Goal: Task Accomplishment & Management: Manage account settings

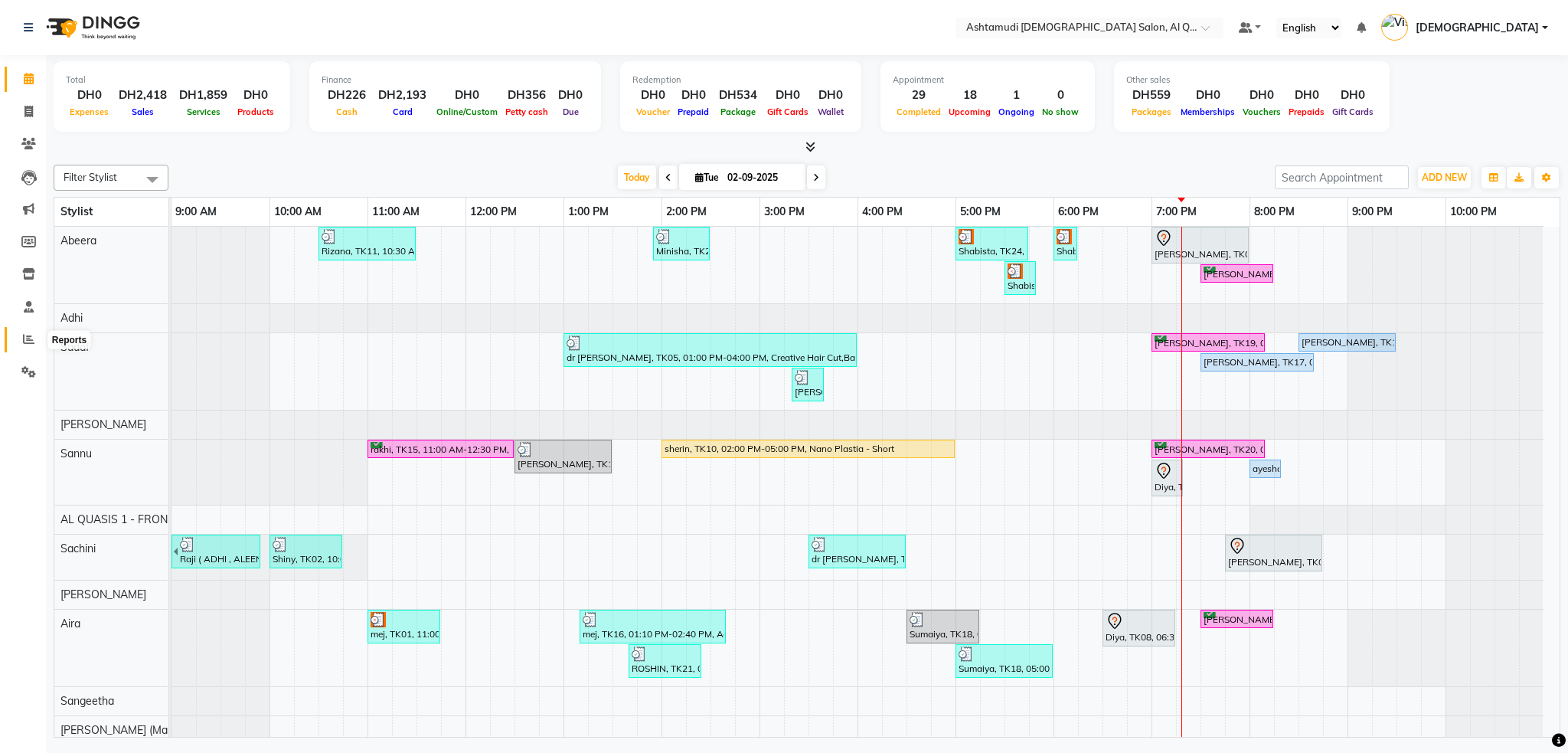
click at [28, 339] on icon at bounding box center [29, 339] width 12 height 12
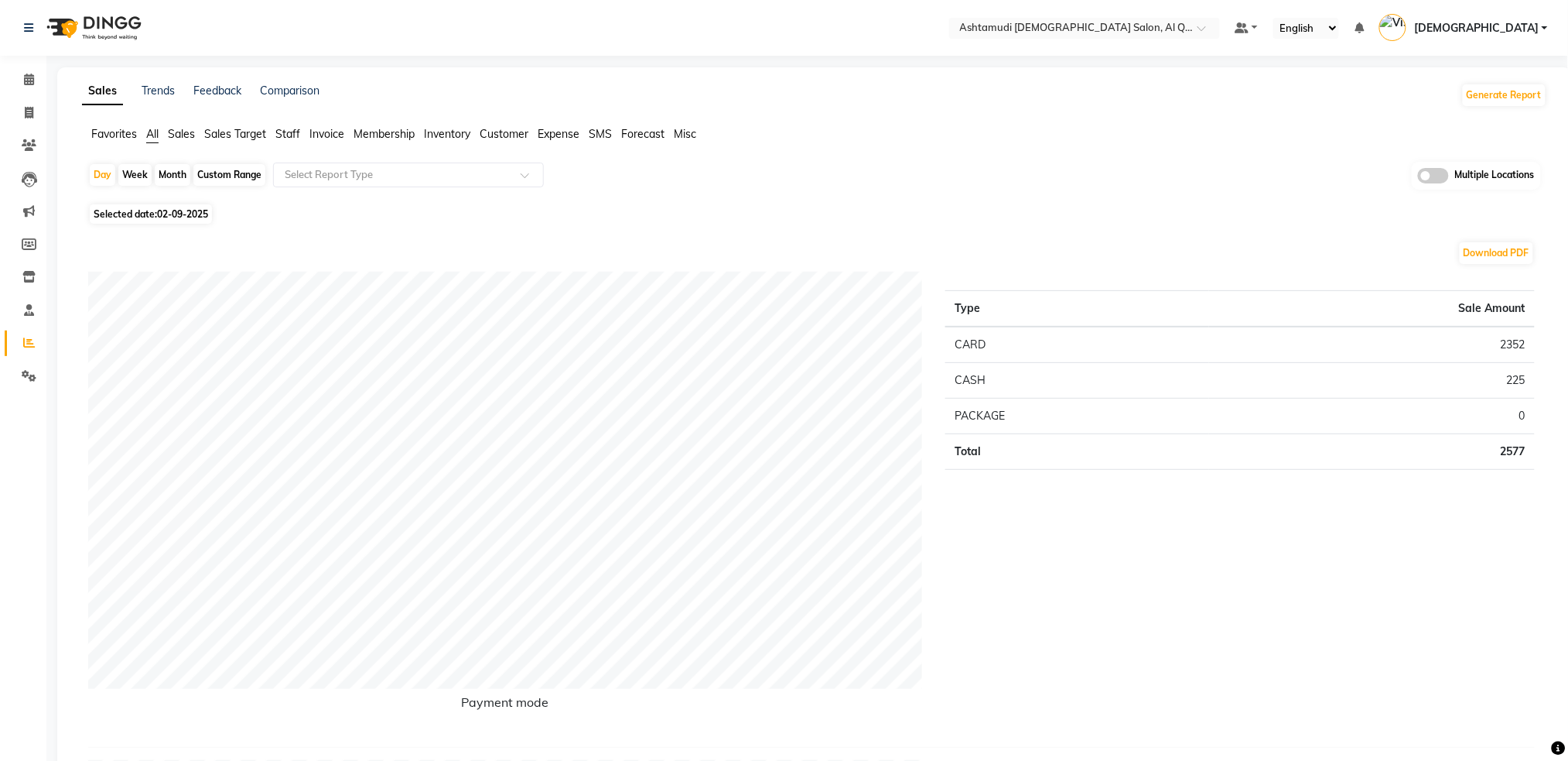
click at [221, 180] on div "Custom Range" at bounding box center [229, 175] width 72 height 22
select select "9"
select select "2025"
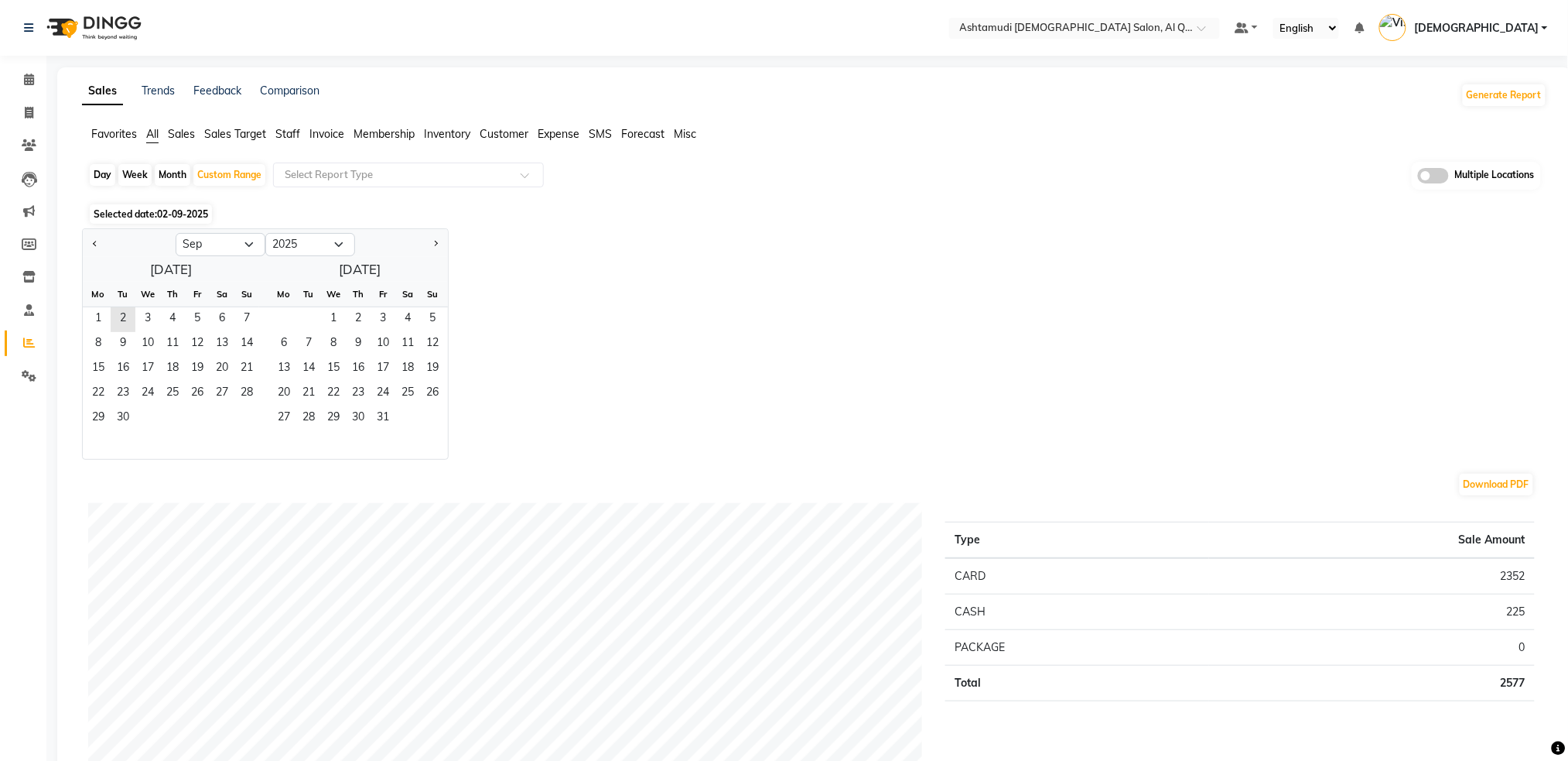
click at [109, 175] on div "Day" at bounding box center [103, 175] width 25 height 22
select select "9"
select select "2025"
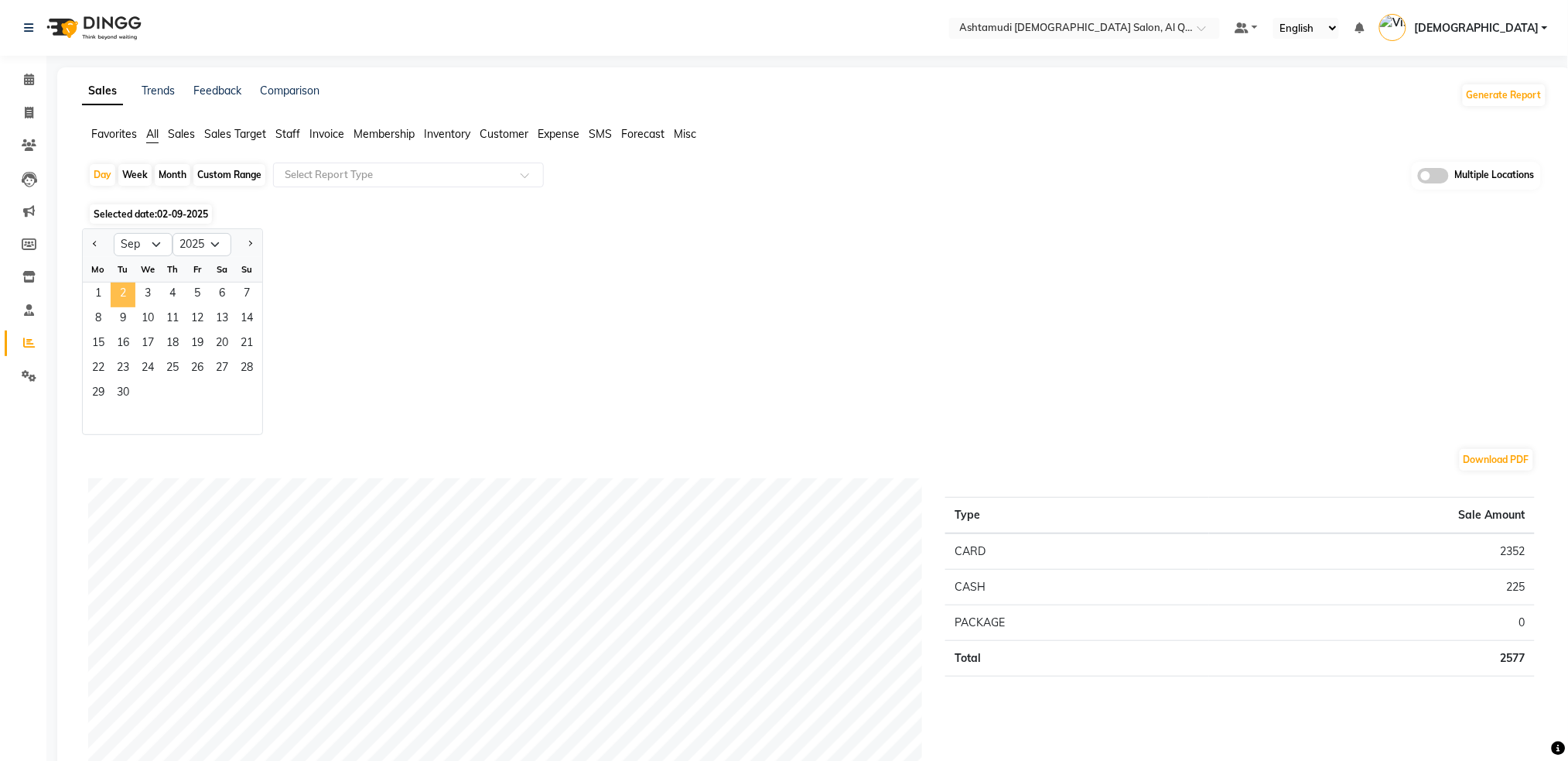
click at [126, 297] on span "2" at bounding box center [122, 294] width 24 height 24
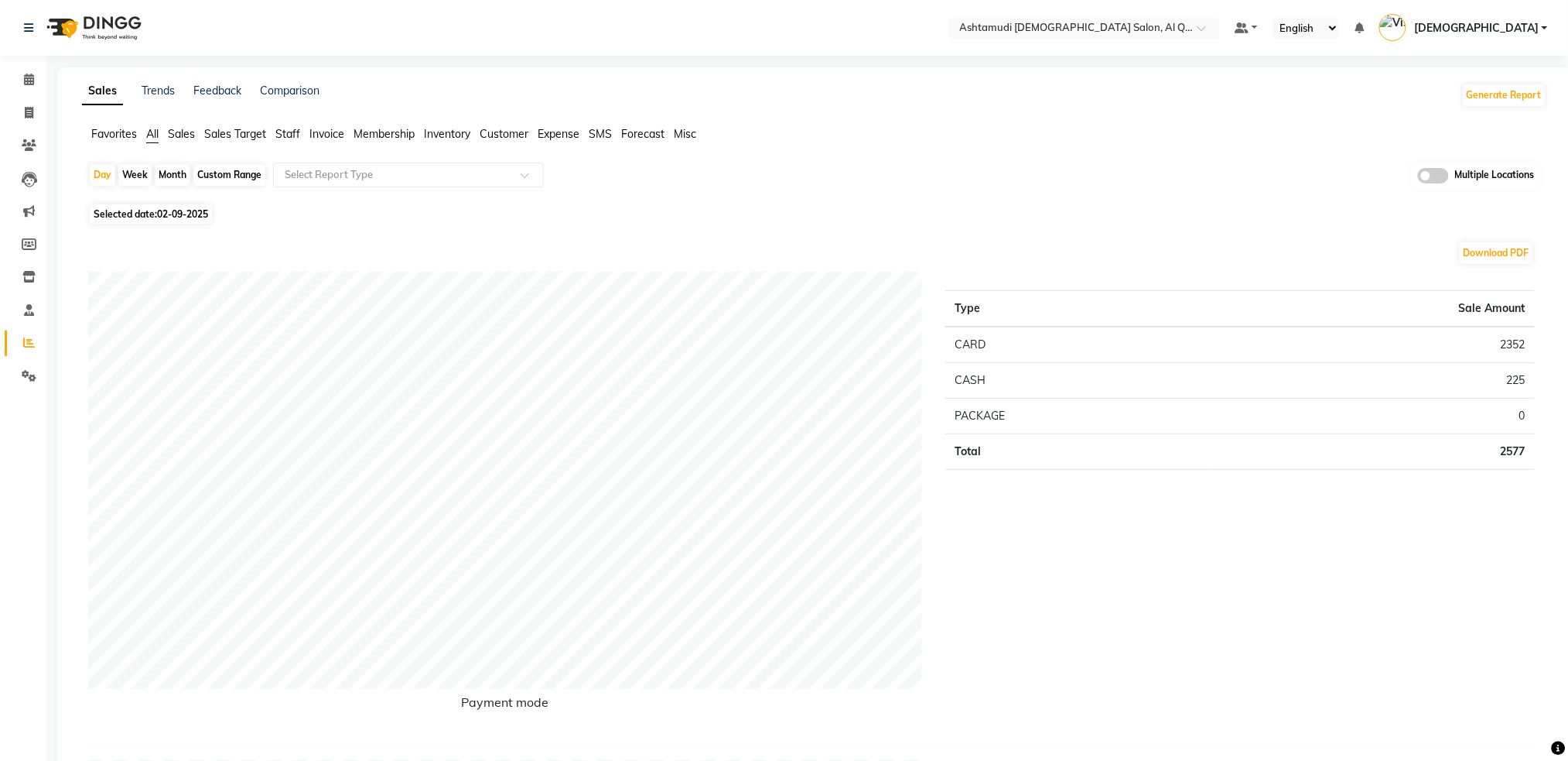
click at [1438, 176] on span at bounding box center [1433, 175] width 31 height 15
click at [1418, 178] on input "checkbox" at bounding box center [1418, 178] width 0 height 0
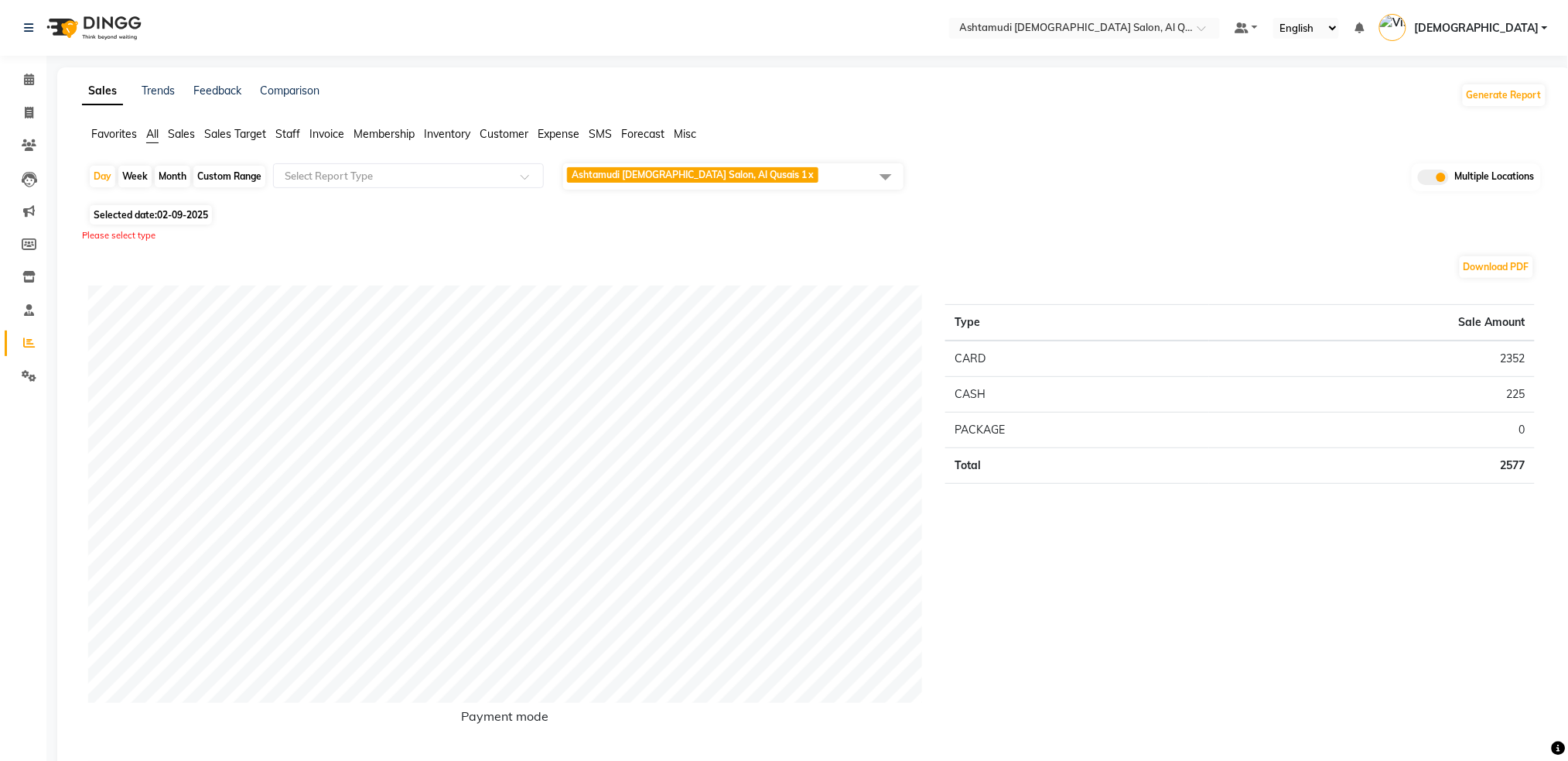
click at [899, 175] on span at bounding box center [886, 176] width 31 height 29
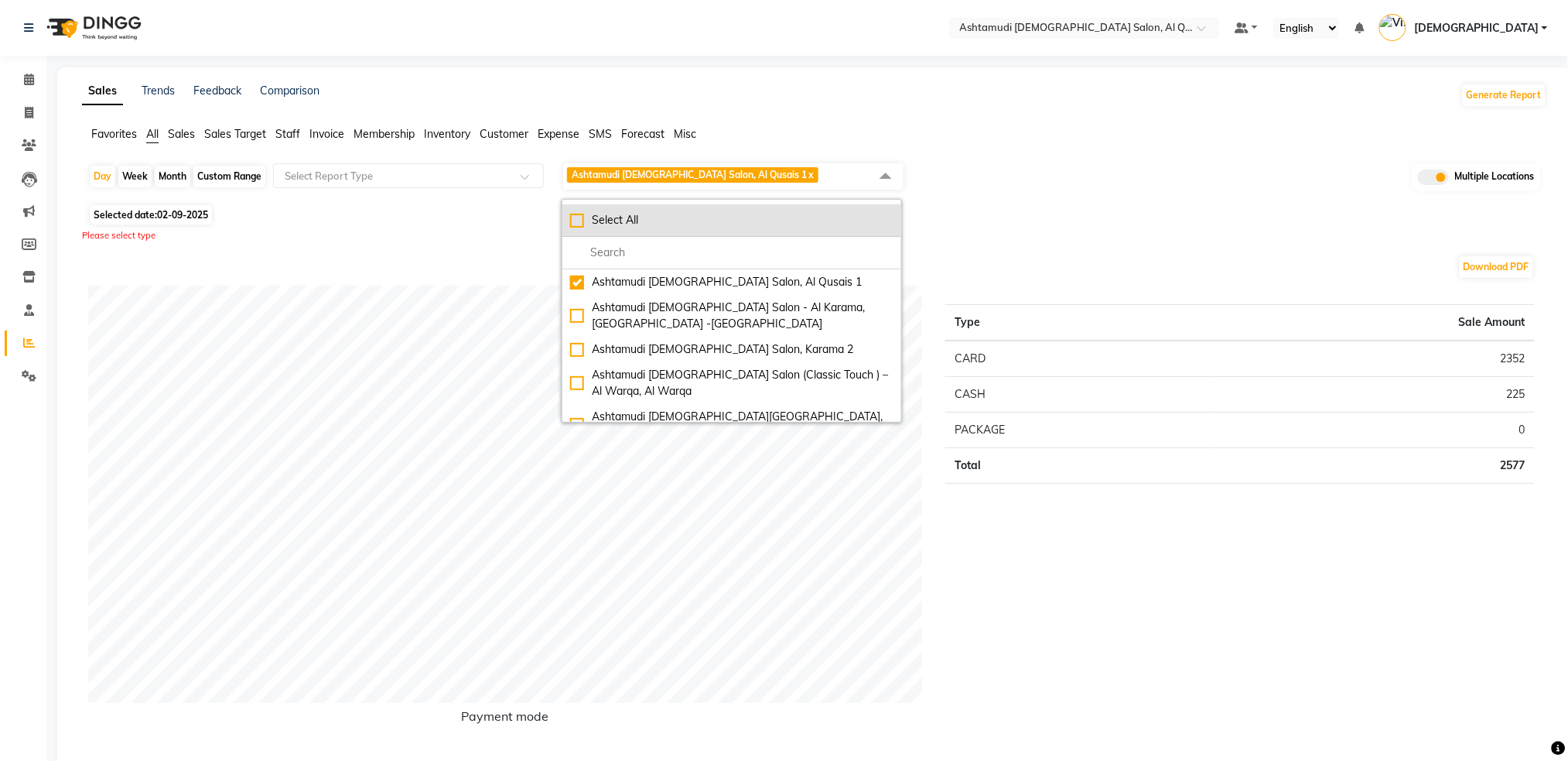
click at [578, 216] on div "Select All" at bounding box center [732, 220] width 324 height 16
checkbox input "true"
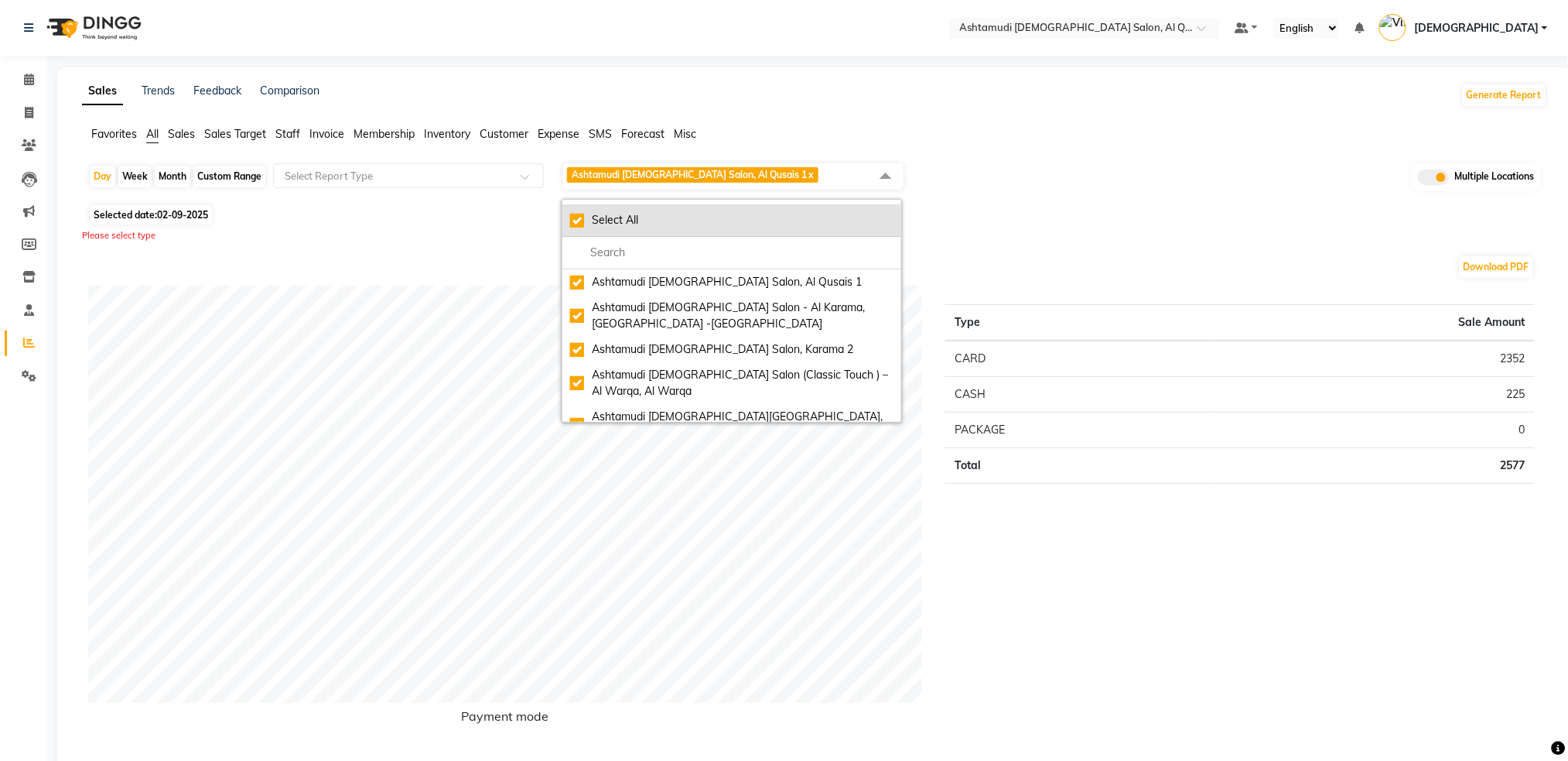
checkbox input "true"
click at [1084, 612] on div "Type Sale Amount CARD 7557 CASH 1741 PACKAGE 0 Total 9298" at bounding box center [1239, 517] width 613 height 463
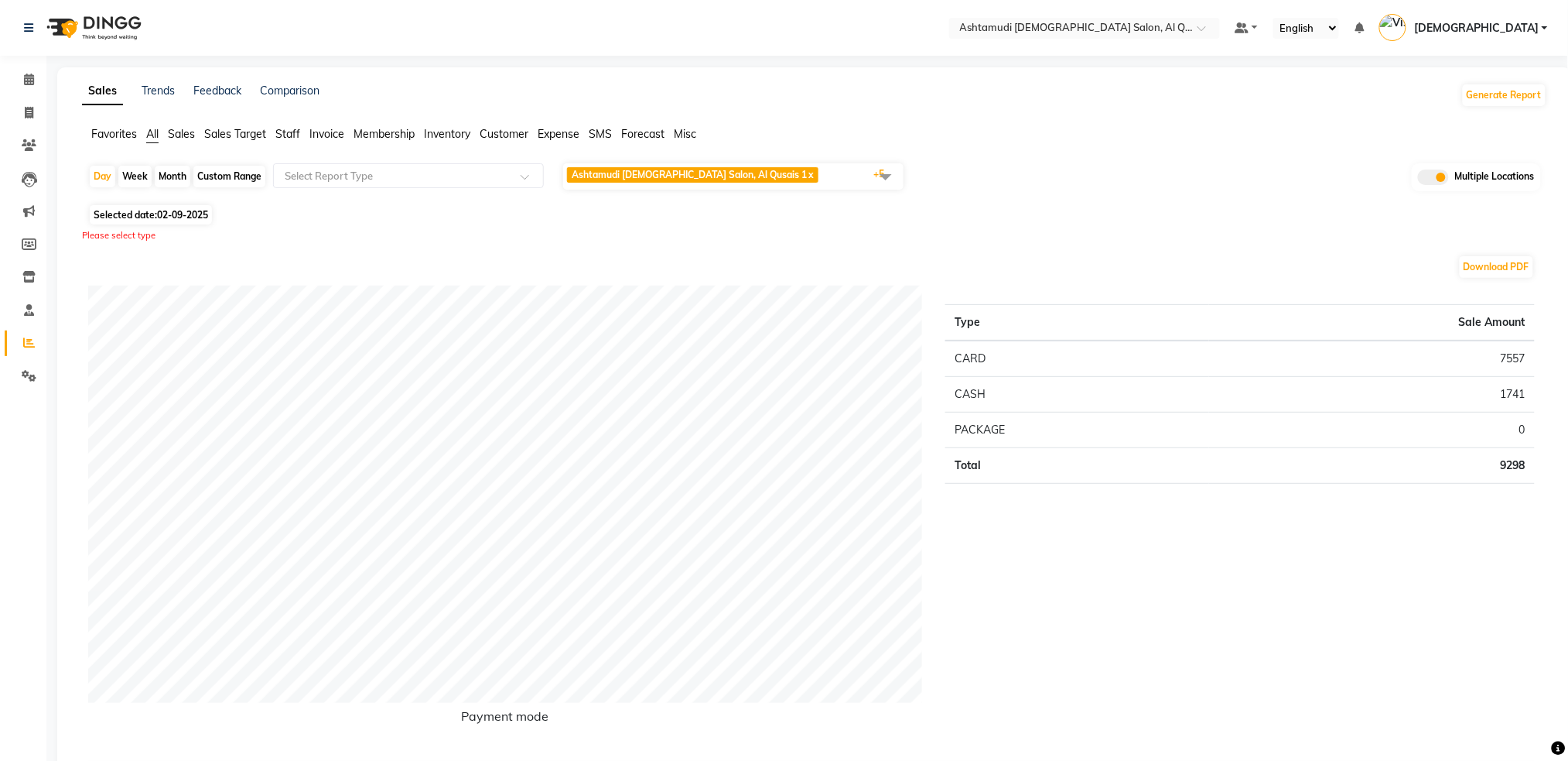
click at [109, 29] on img at bounding box center [93, 27] width 106 height 43
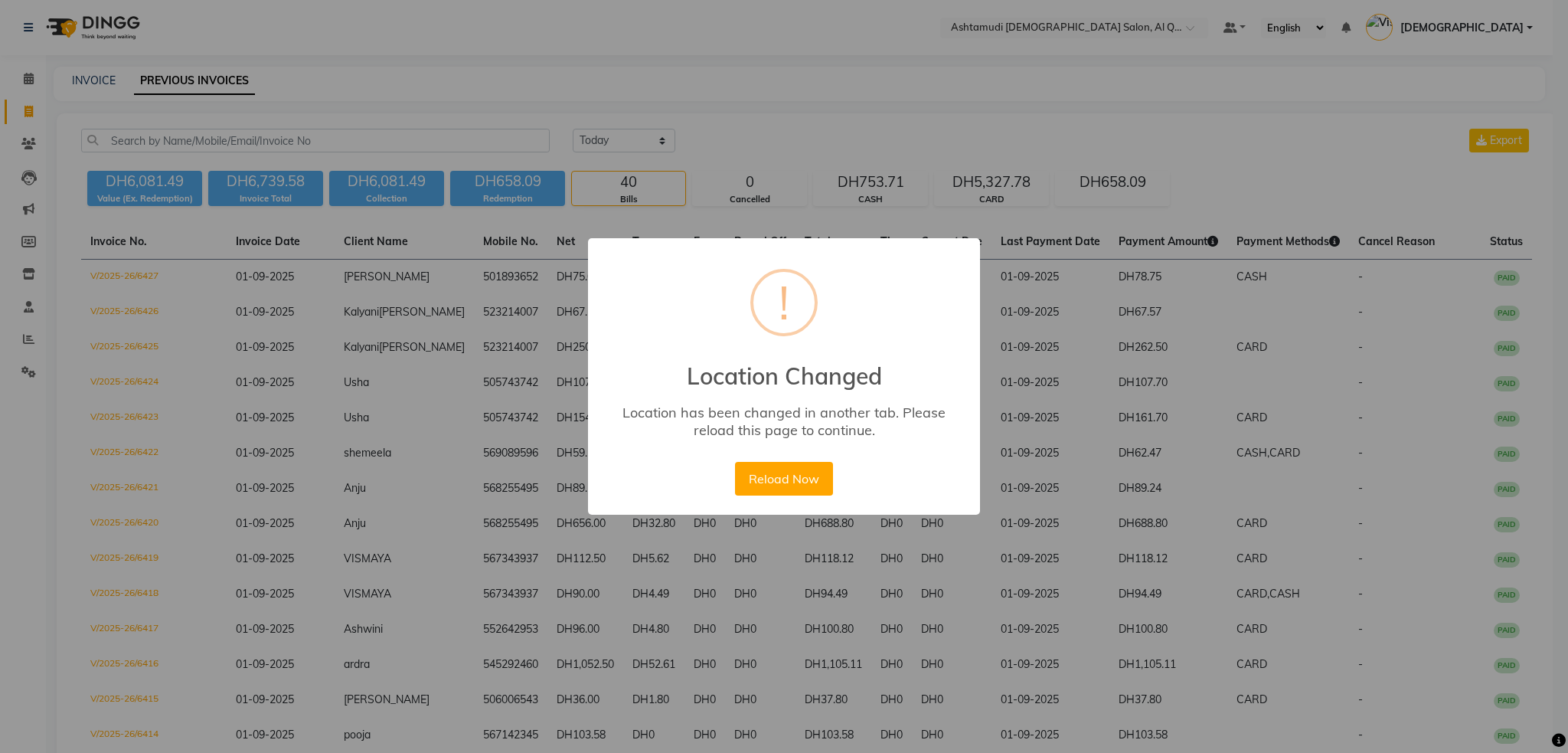
select select "yesterday"
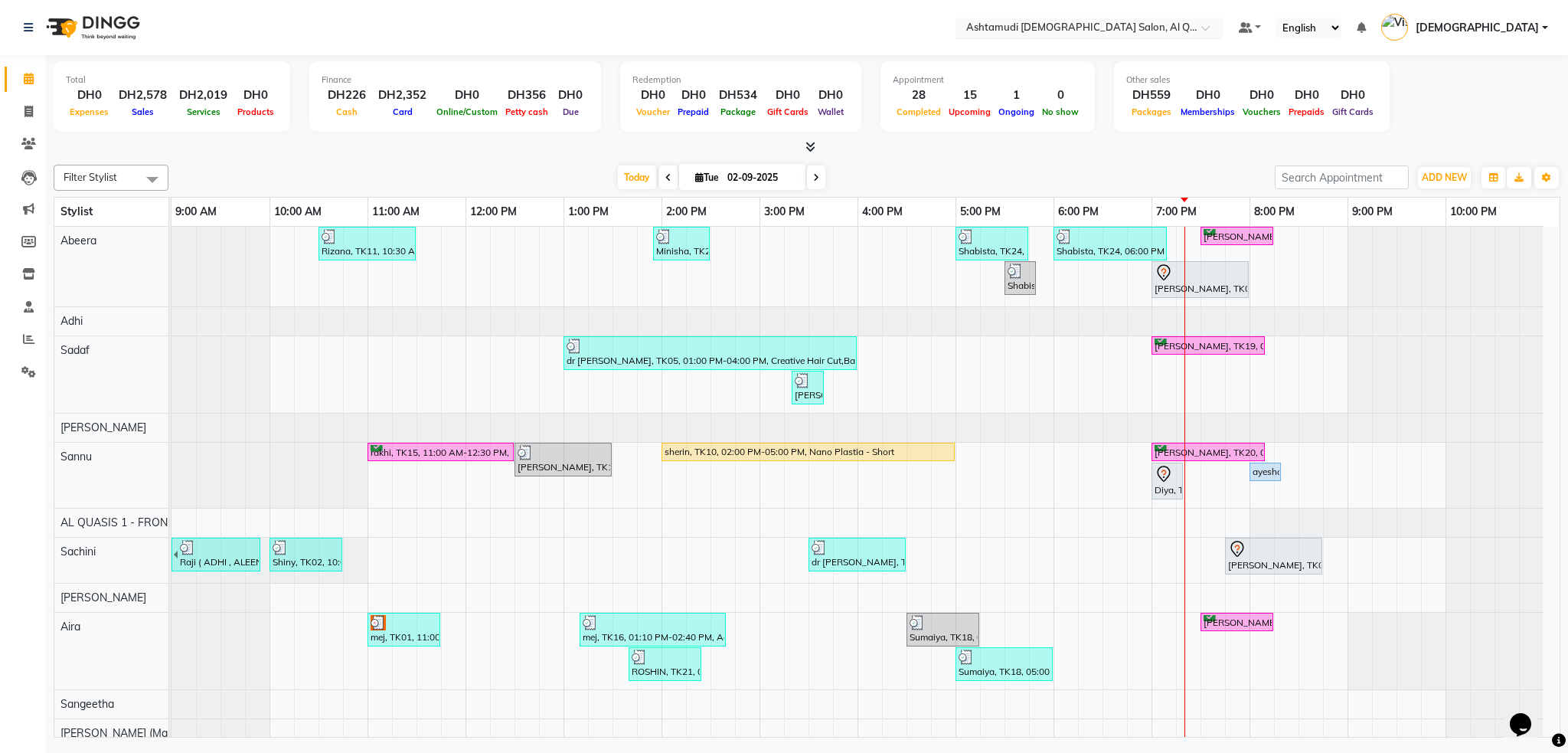
click at [1185, 28] on input "text" at bounding box center [1074, 29] width 222 height 15
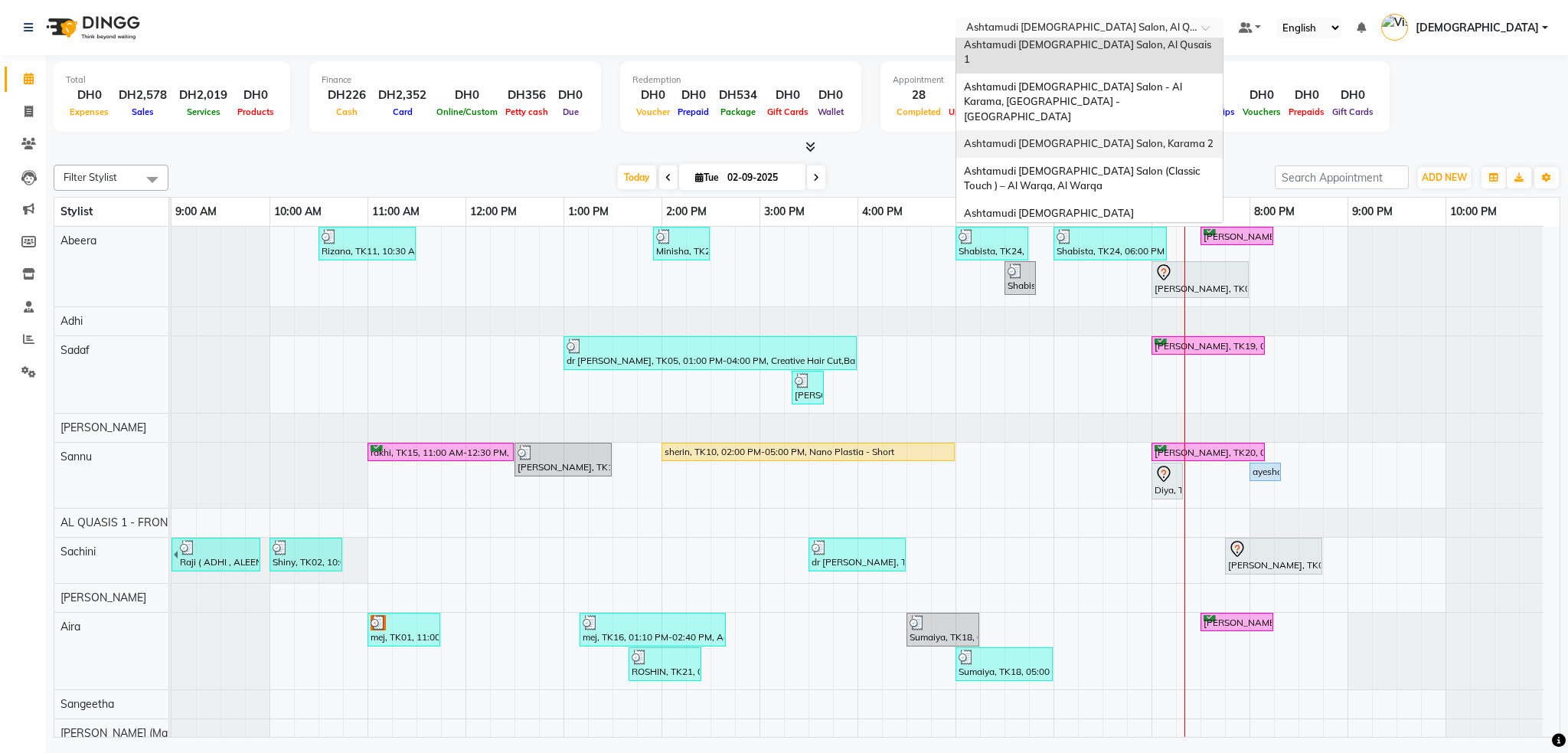
scroll to position [8, 0]
click at [1212, 81] on div "Ashtamudi [DEMOGRAPHIC_DATA] Salon - Al Karama, [GEOGRAPHIC_DATA] -[GEOGRAPHIC_…" at bounding box center [1090, 100] width 267 height 58
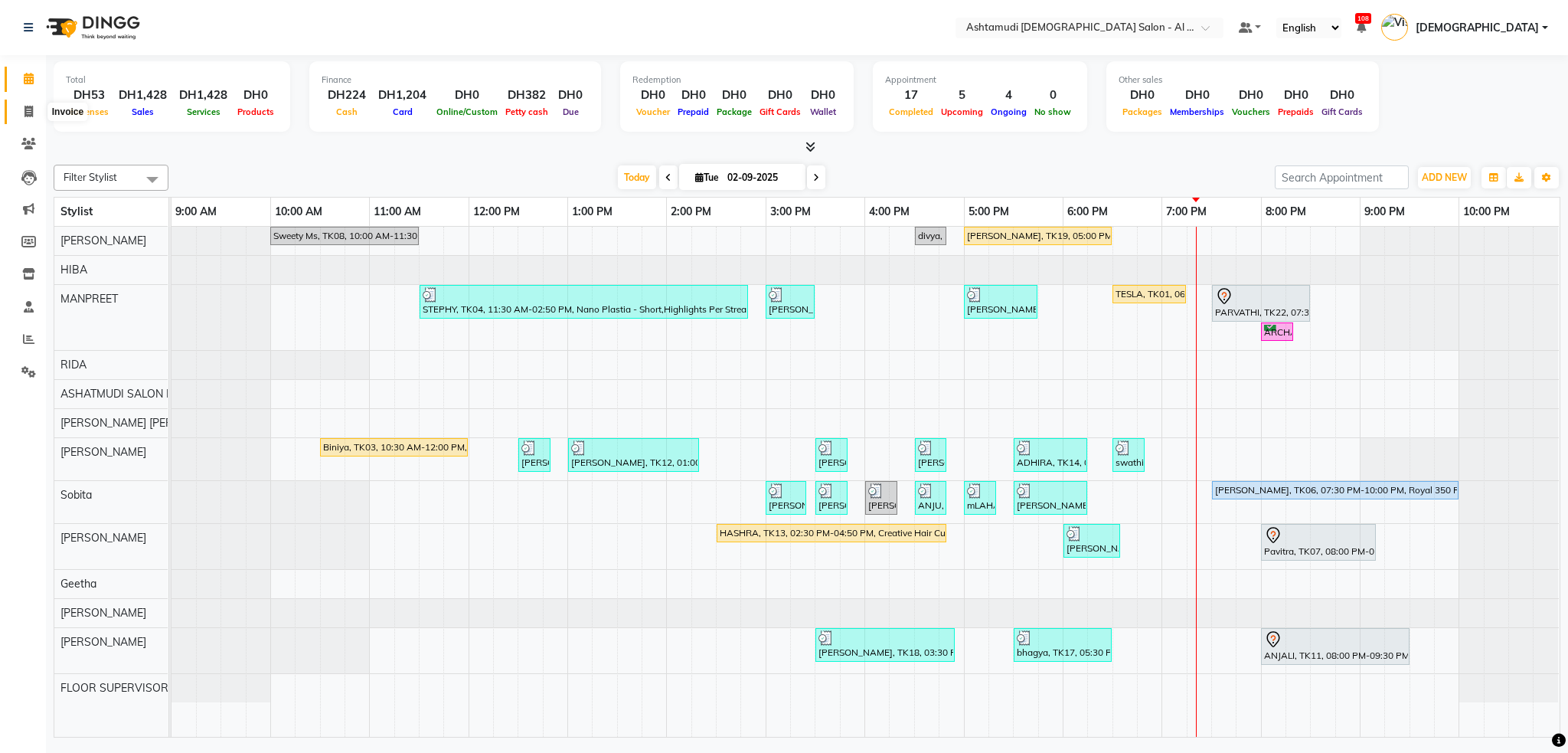
click at [35, 108] on span at bounding box center [28, 112] width 27 height 18
select select "service"
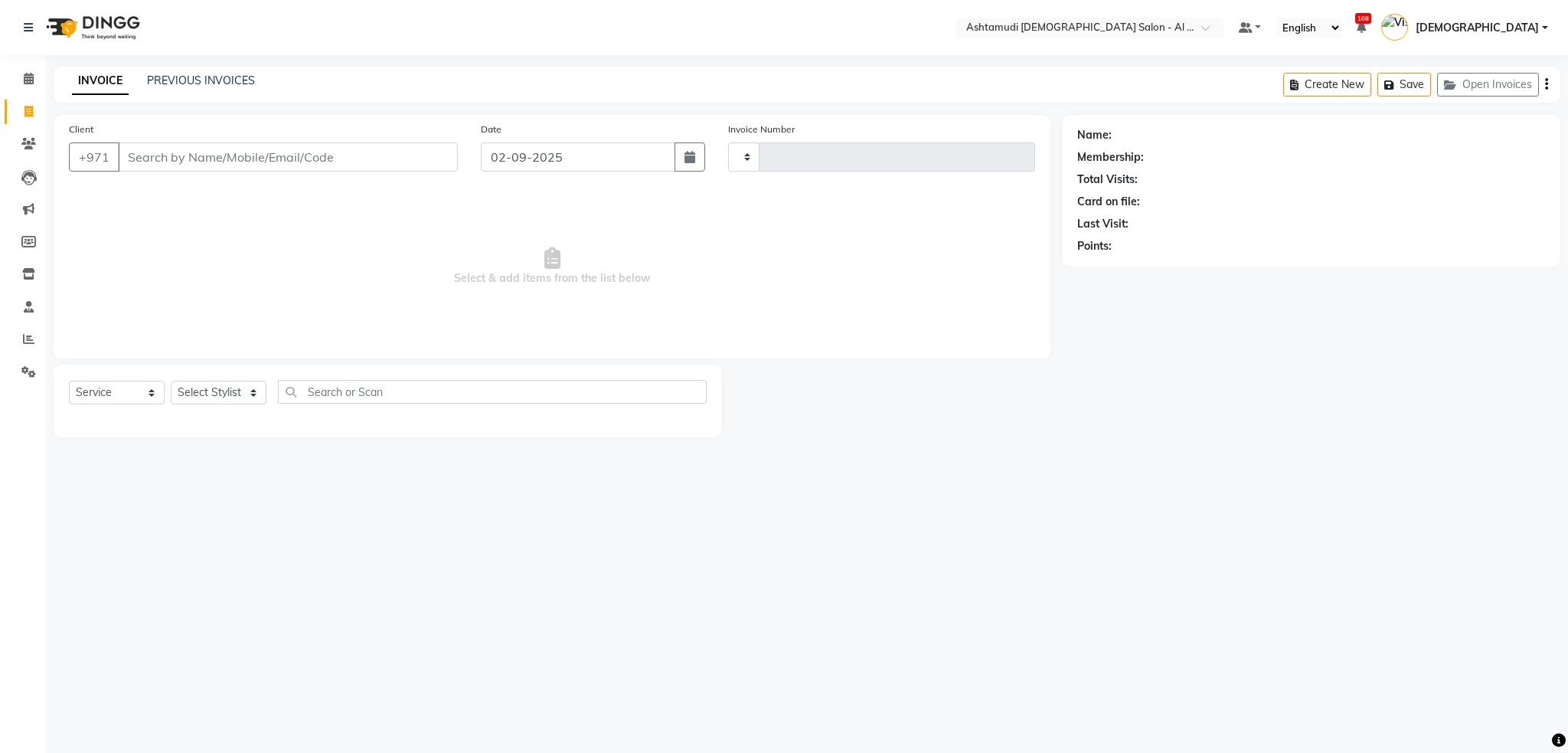
type input "3877"
select select "6647"
click at [173, 145] on input "Client" at bounding box center [288, 157] width 340 height 29
click at [201, 78] on link "PREVIOUS INVOICES" at bounding box center [200, 80] width 108 height 14
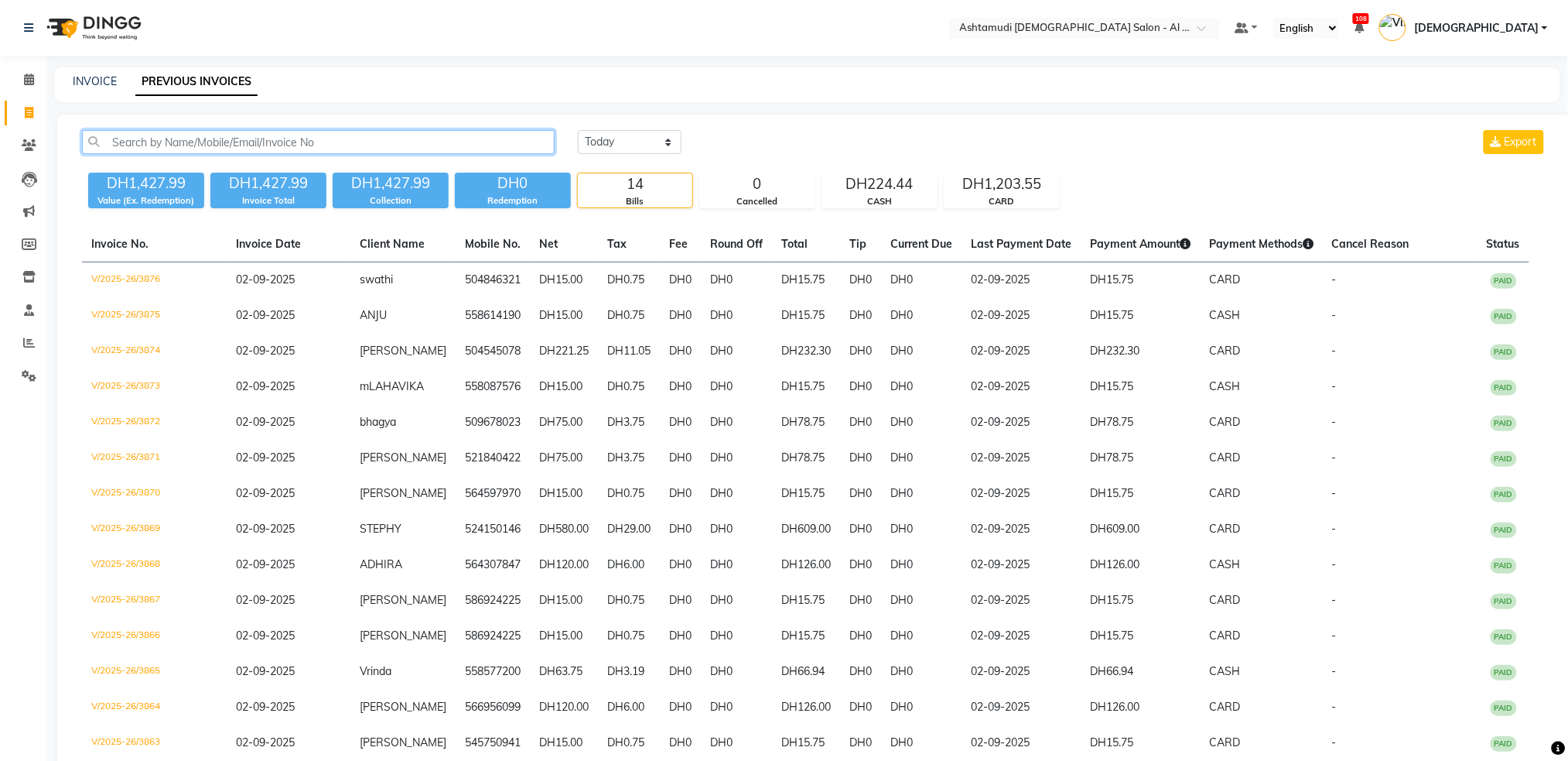
click at [172, 147] on input "text" at bounding box center [318, 142] width 473 height 24
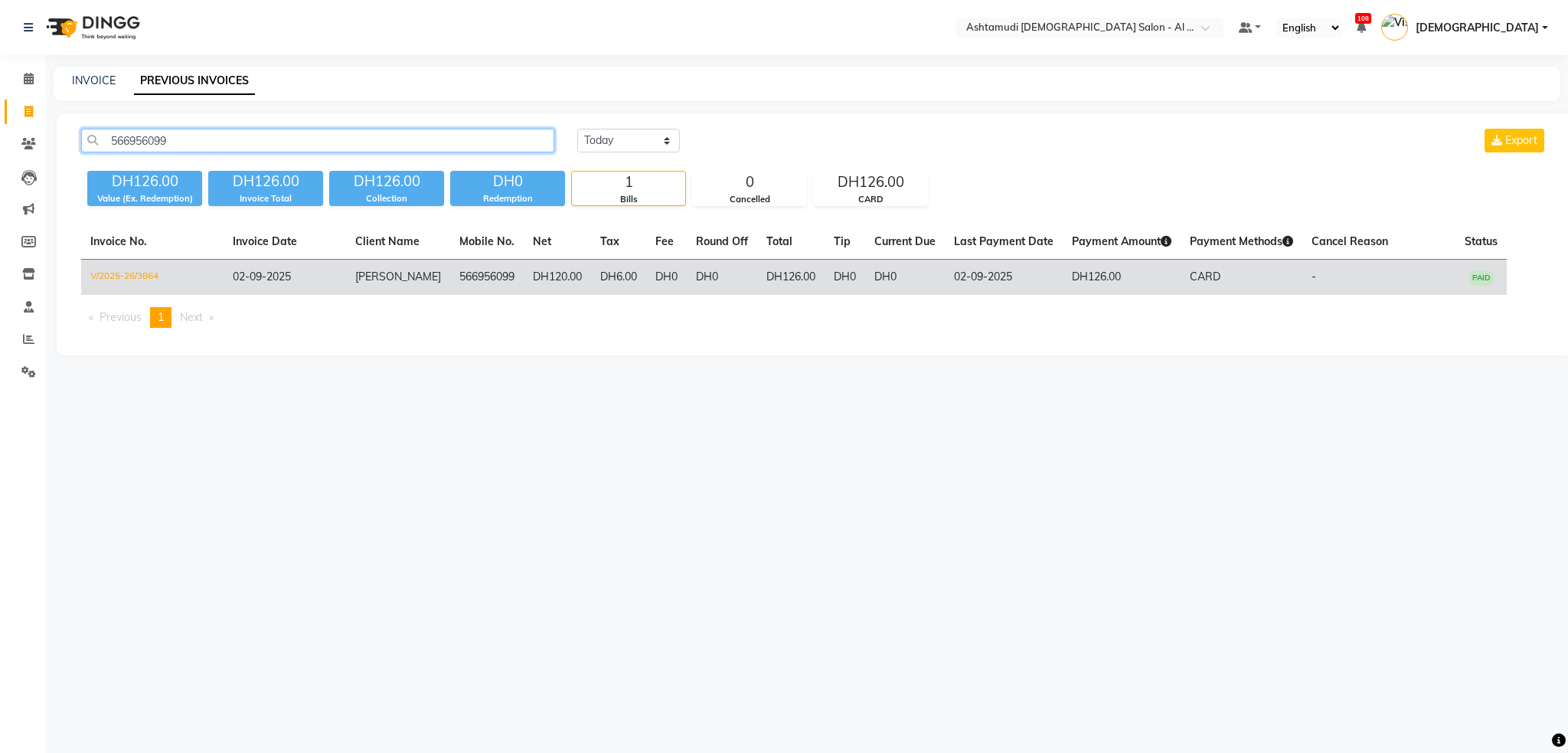
type input "566956099"
click at [135, 274] on td "V/2025-26/3864" at bounding box center [152, 277] width 143 height 36
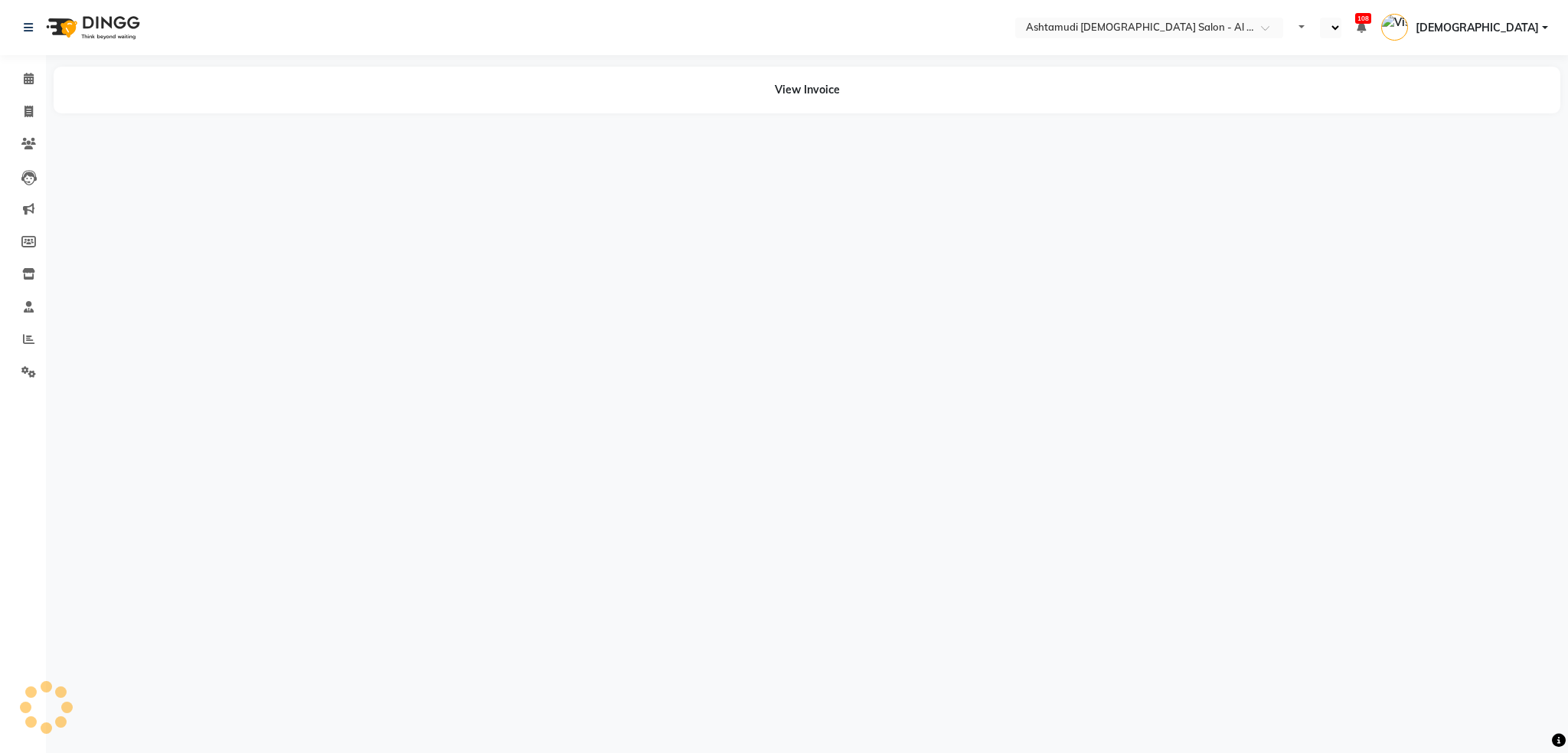
select select "en"
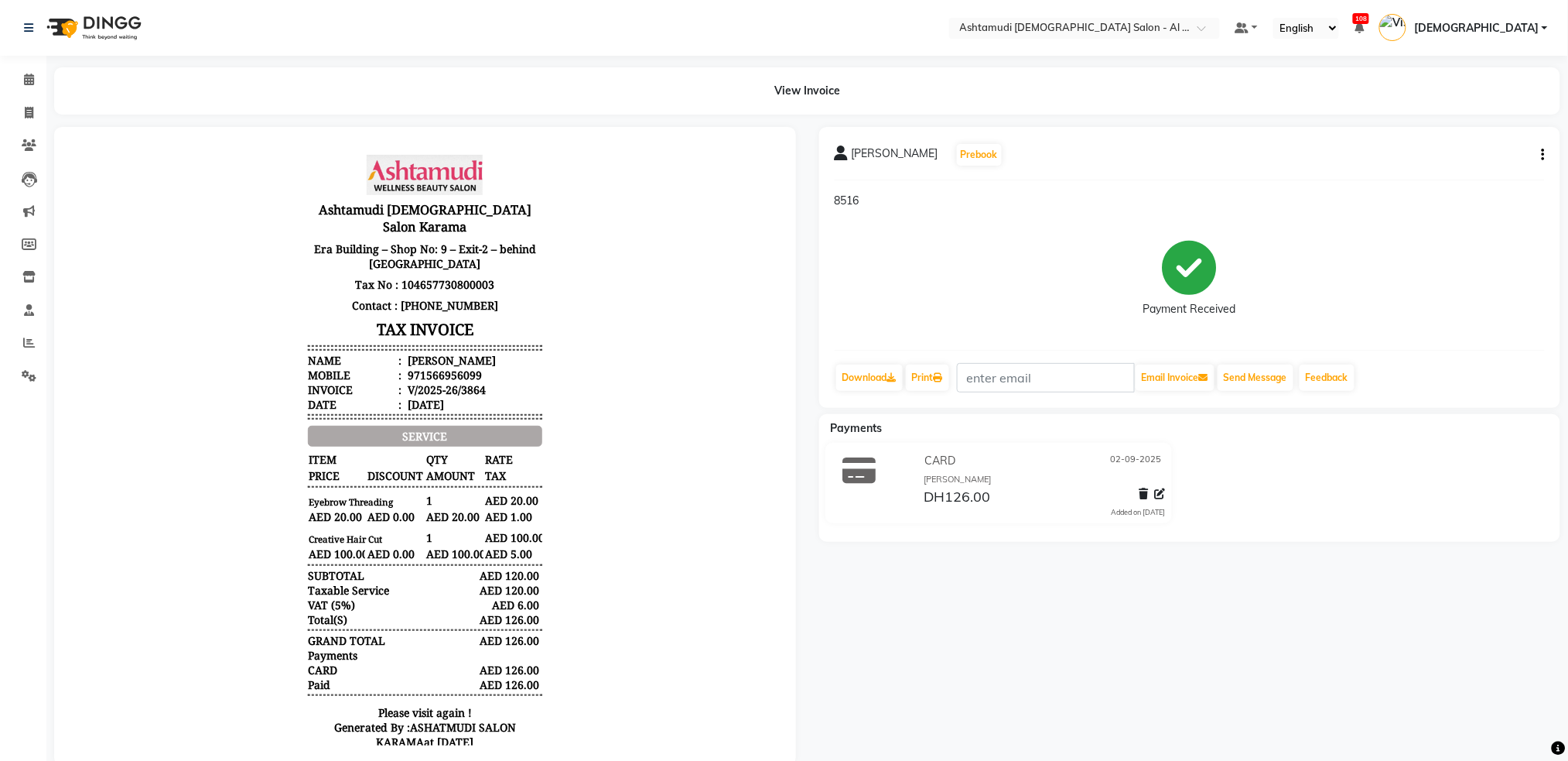
click at [1542, 156] on icon "button" at bounding box center [1544, 155] width 3 height 1
click at [1462, 170] on div "Edit Invoice" at bounding box center [1466, 174] width 106 height 19
select select "service"
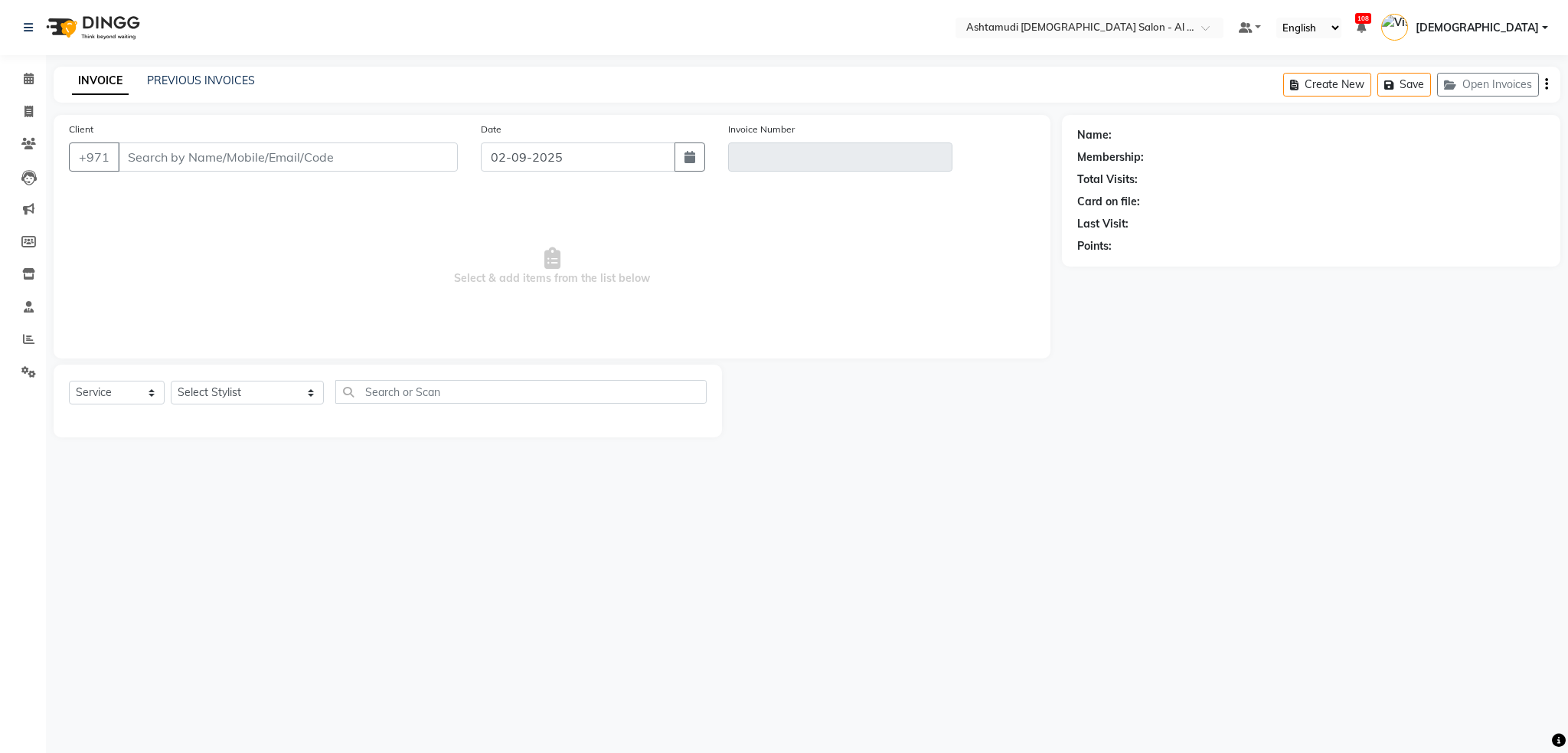
type input "566956099"
type input "V/2025-26/3864"
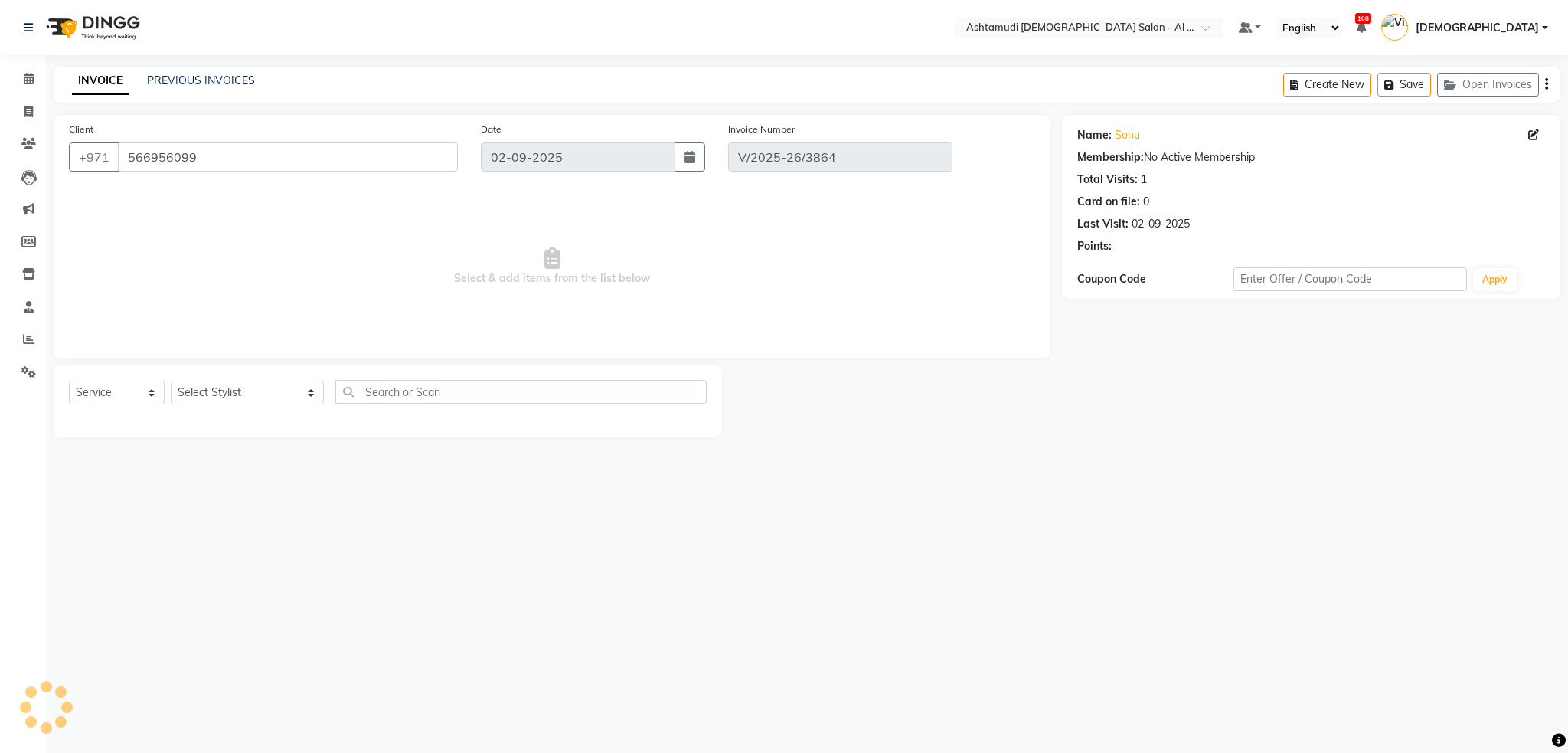
select select "select"
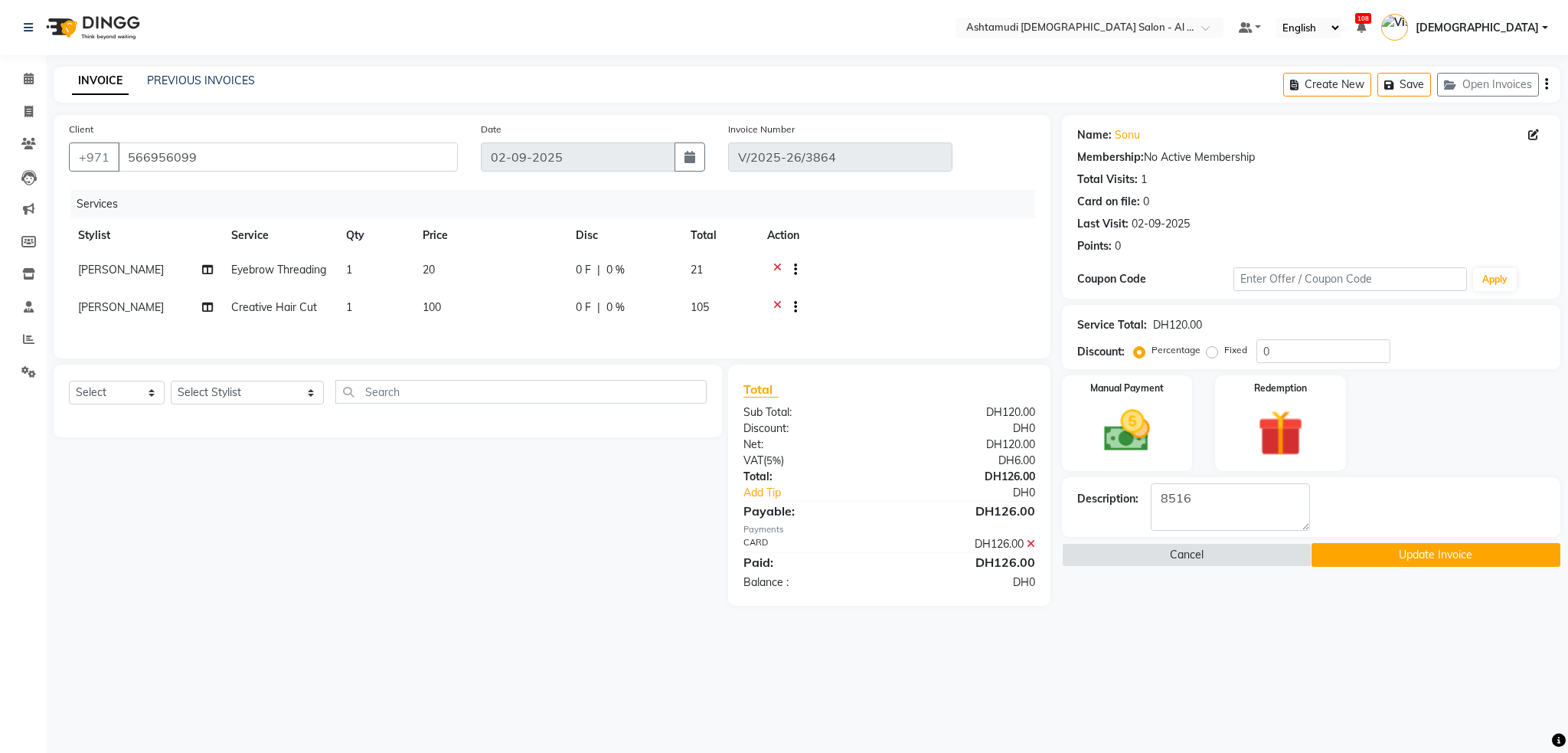
click at [616, 269] on span "0 %" at bounding box center [616, 269] width 18 height 16
select select "68920"
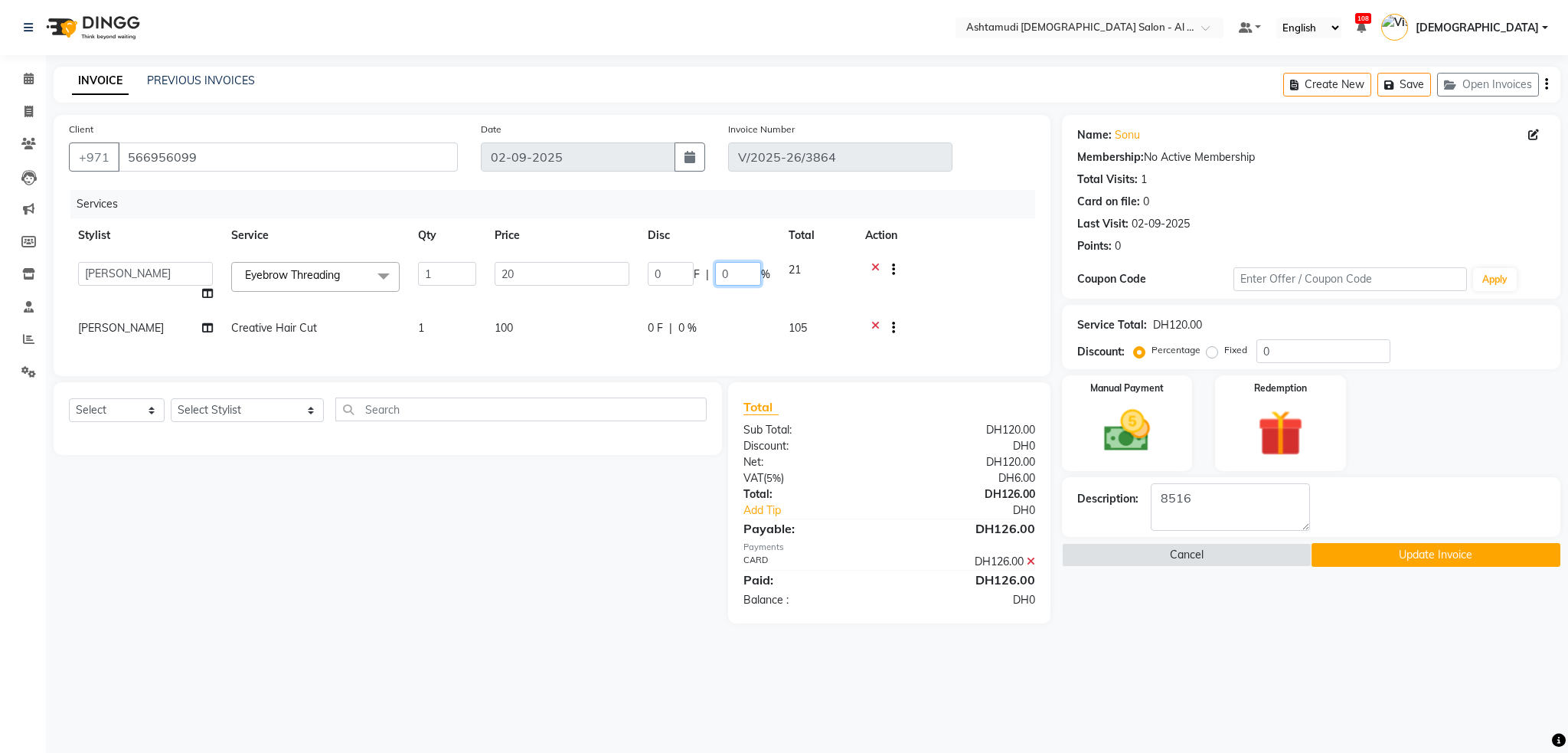
click at [735, 274] on input "0" at bounding box center [738, 274] width 46 height 23
type input "25"
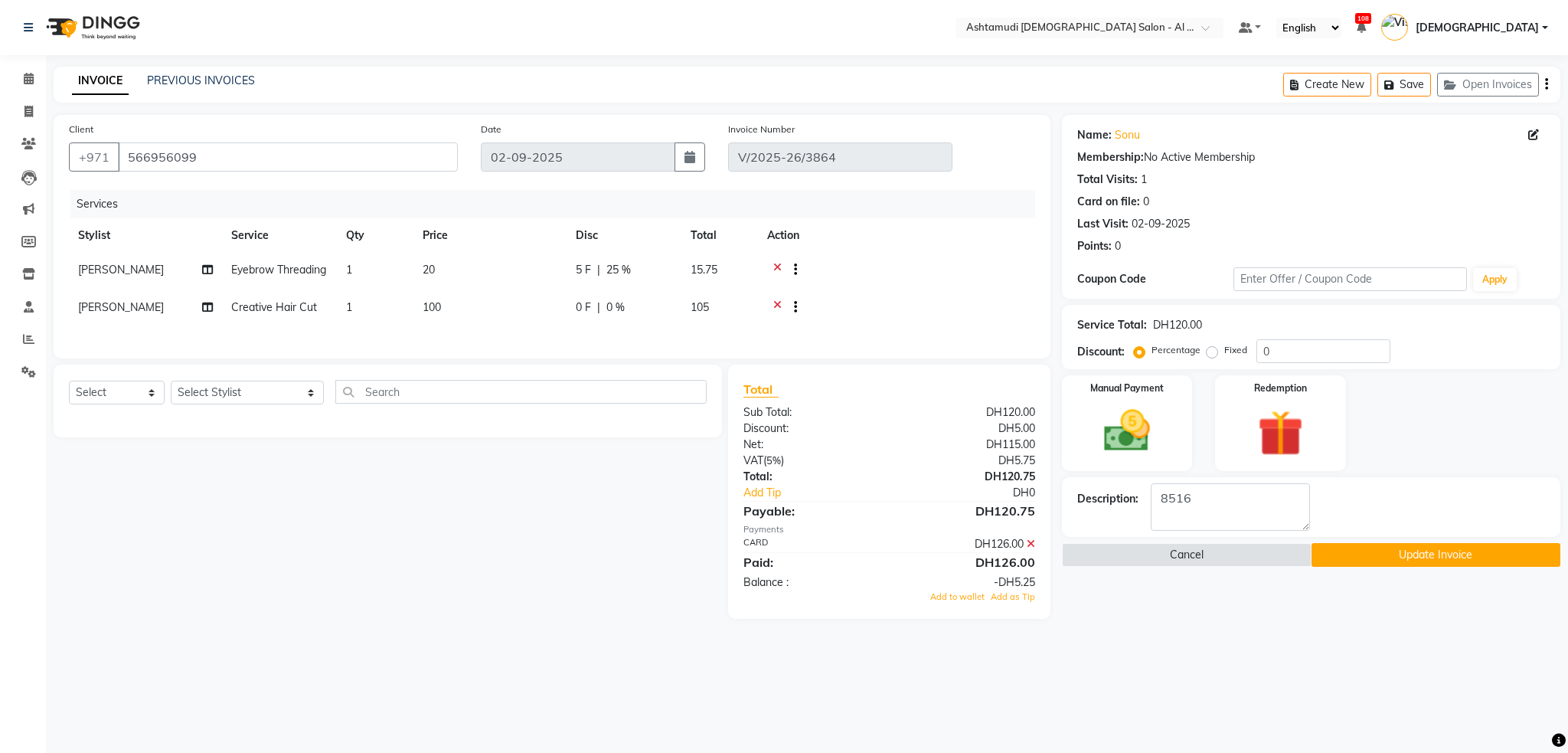
click at [703, 325] on tr "Liza Creative Hair Cut 1 100 0 F | 0 % 105" at bounding box center [552, 309] width 967 height 38
click at [613, 314] on span "0 %" at bounding box center [616, 307] width 18 height 16
select select "68920"
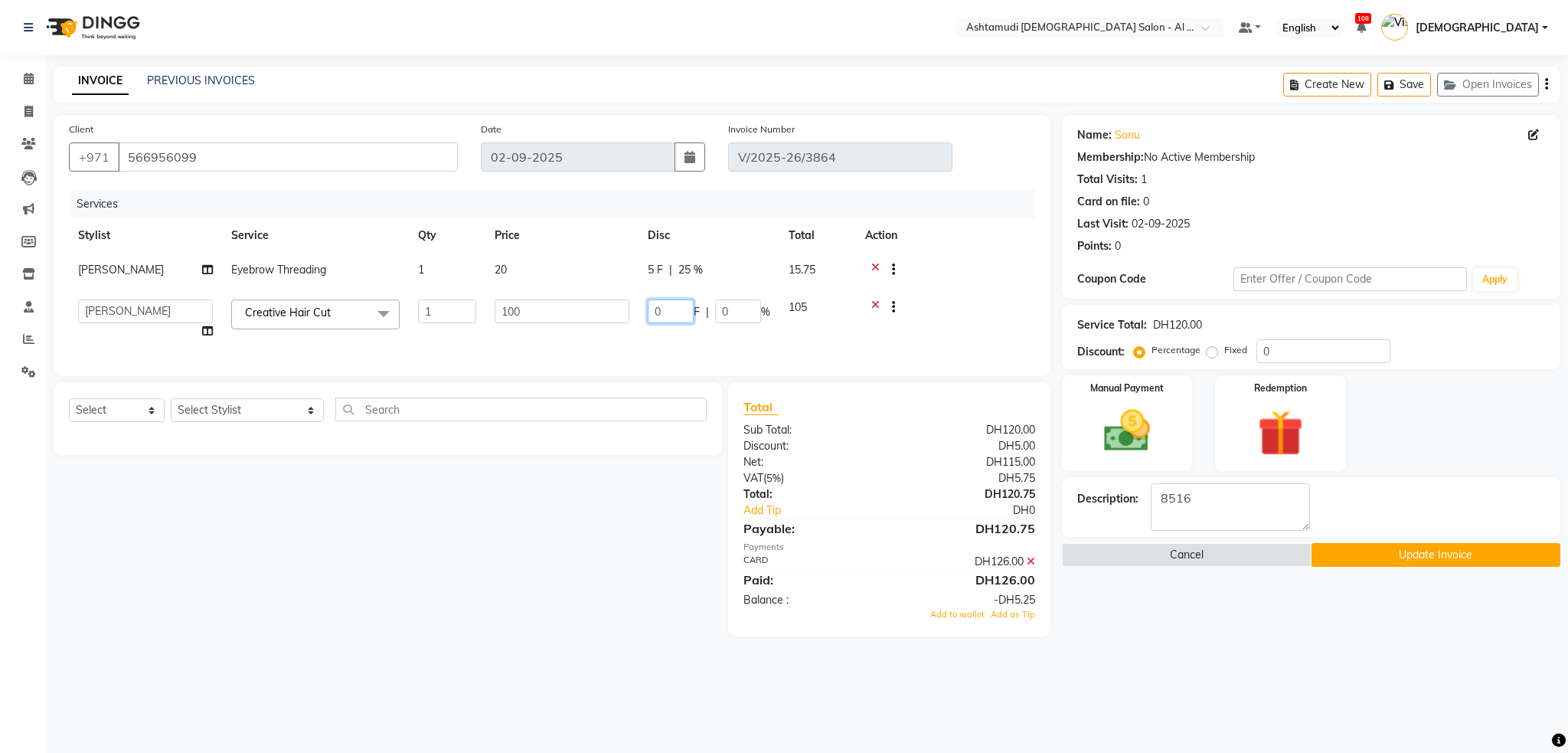
click at [672, 310] on input "0" at bounding box center [671, 311] width 46 height 23
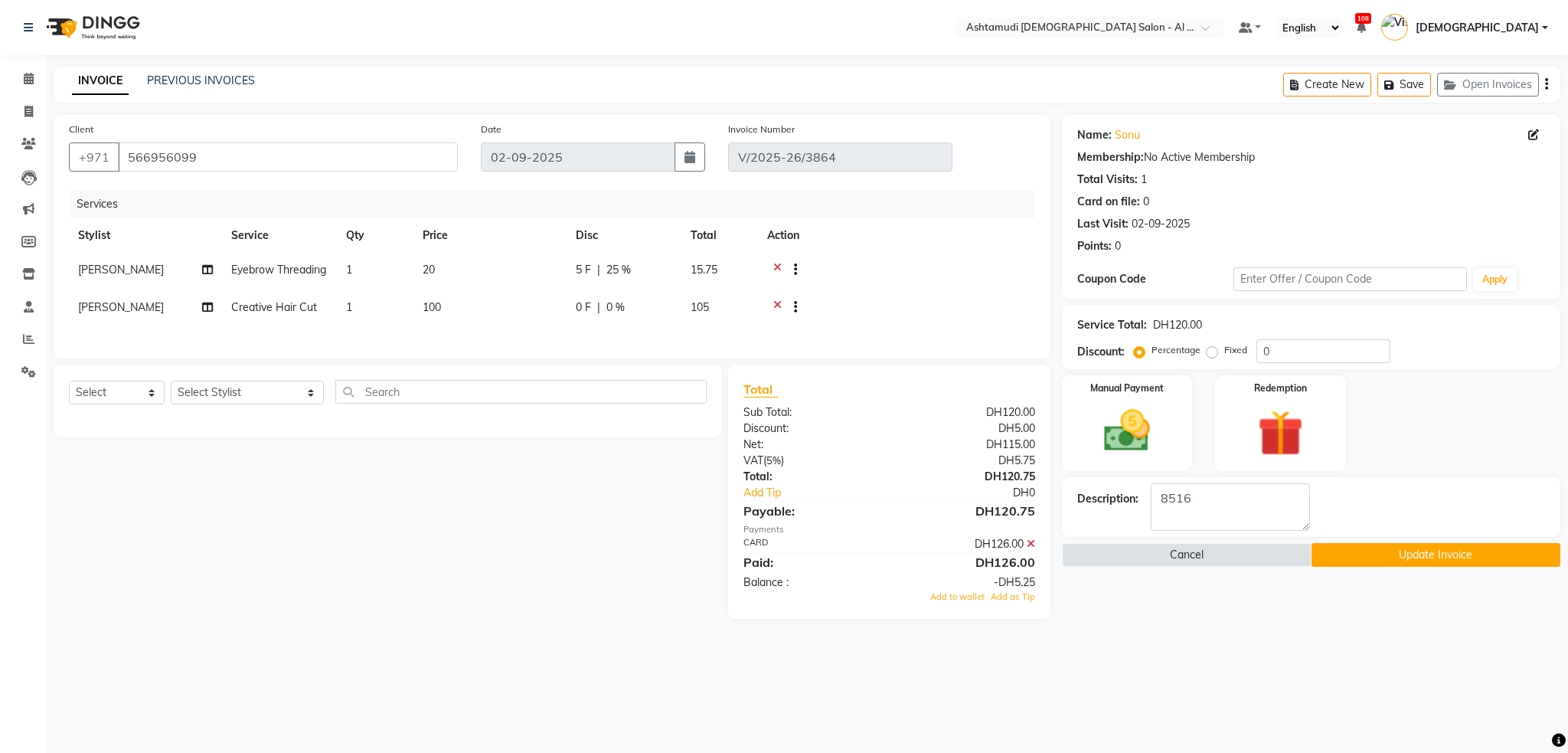
click at [617, 315] on span "0 %" at bounding box center [616, 307] width 18 height 16
select select "68920"
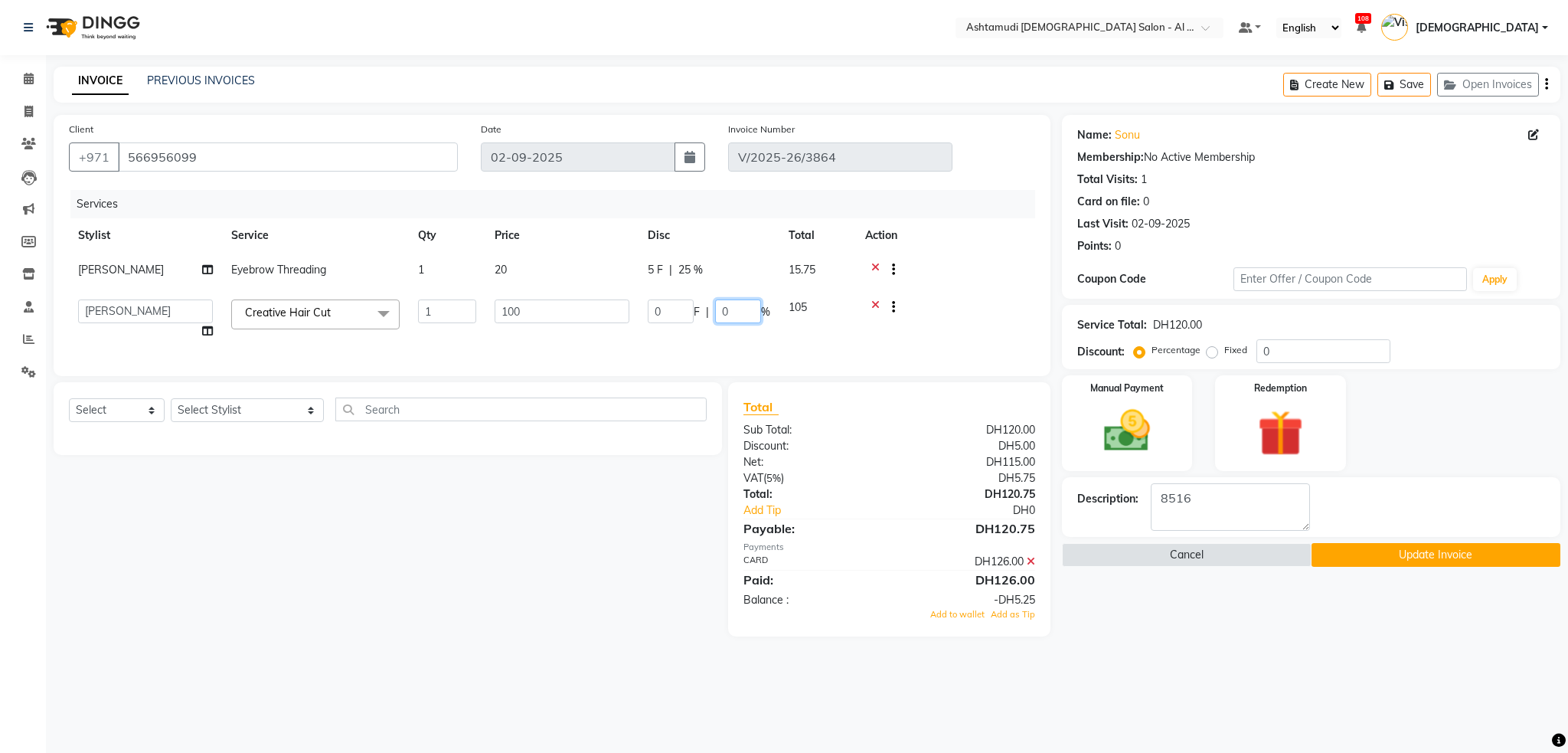
click at [729, 309] on input "0" at bounding box center [738, 311] width 46 height 23
type input "25"
click at [585, 574] on div "Select Service Product Membership Package Voucher Prepaid Gift Card Select Styl…" at bounding box center [381, 509] width 680 height 254
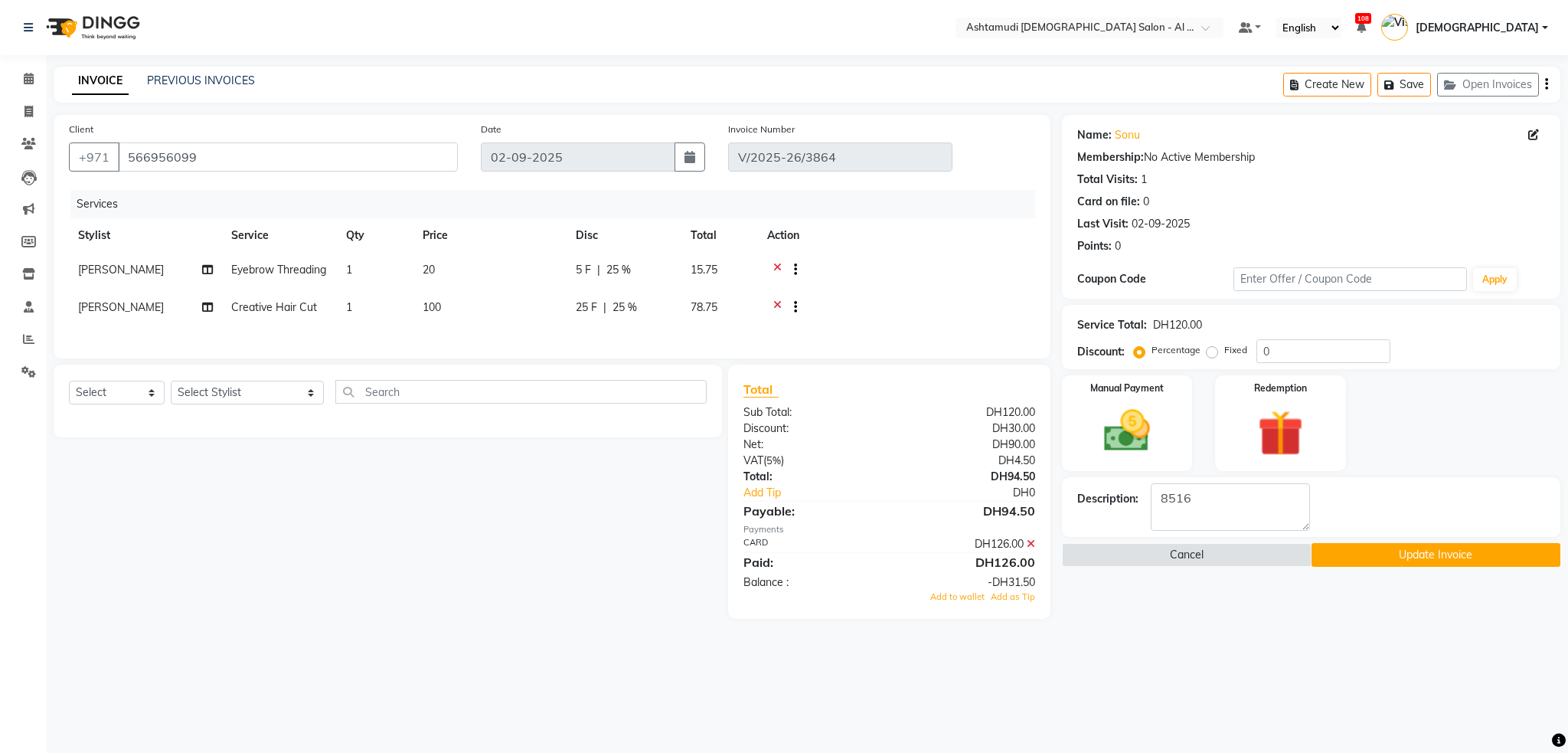
click at [1033, 549] on icon at bounding box center [1031, 543] width 8 height 11
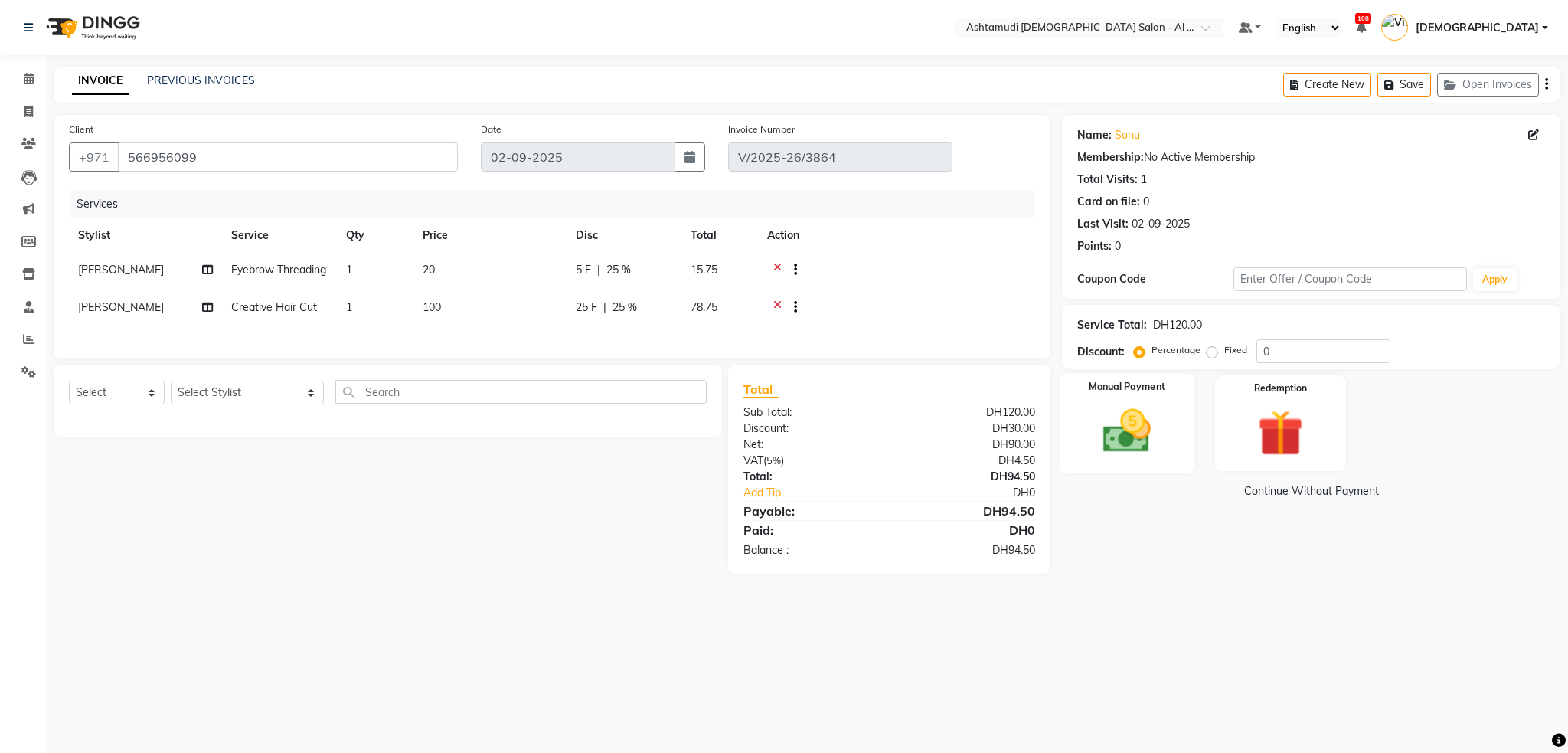
click at [1163, 444] on img at bounding box center [1128, 431] width 78 height 55
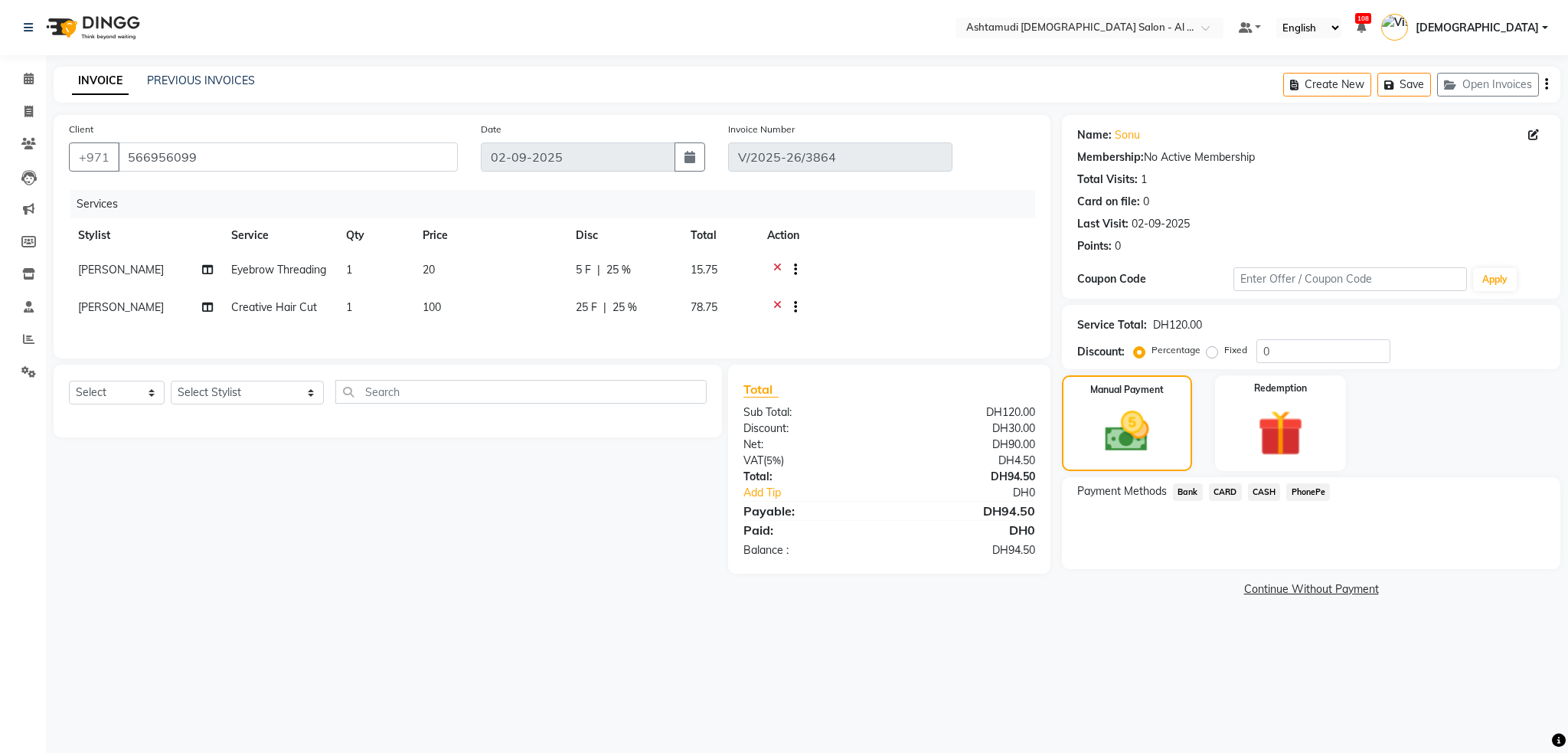
click at [1222, 491] on span "CARD" at bounding box center [1225, 491] width 33 height 18
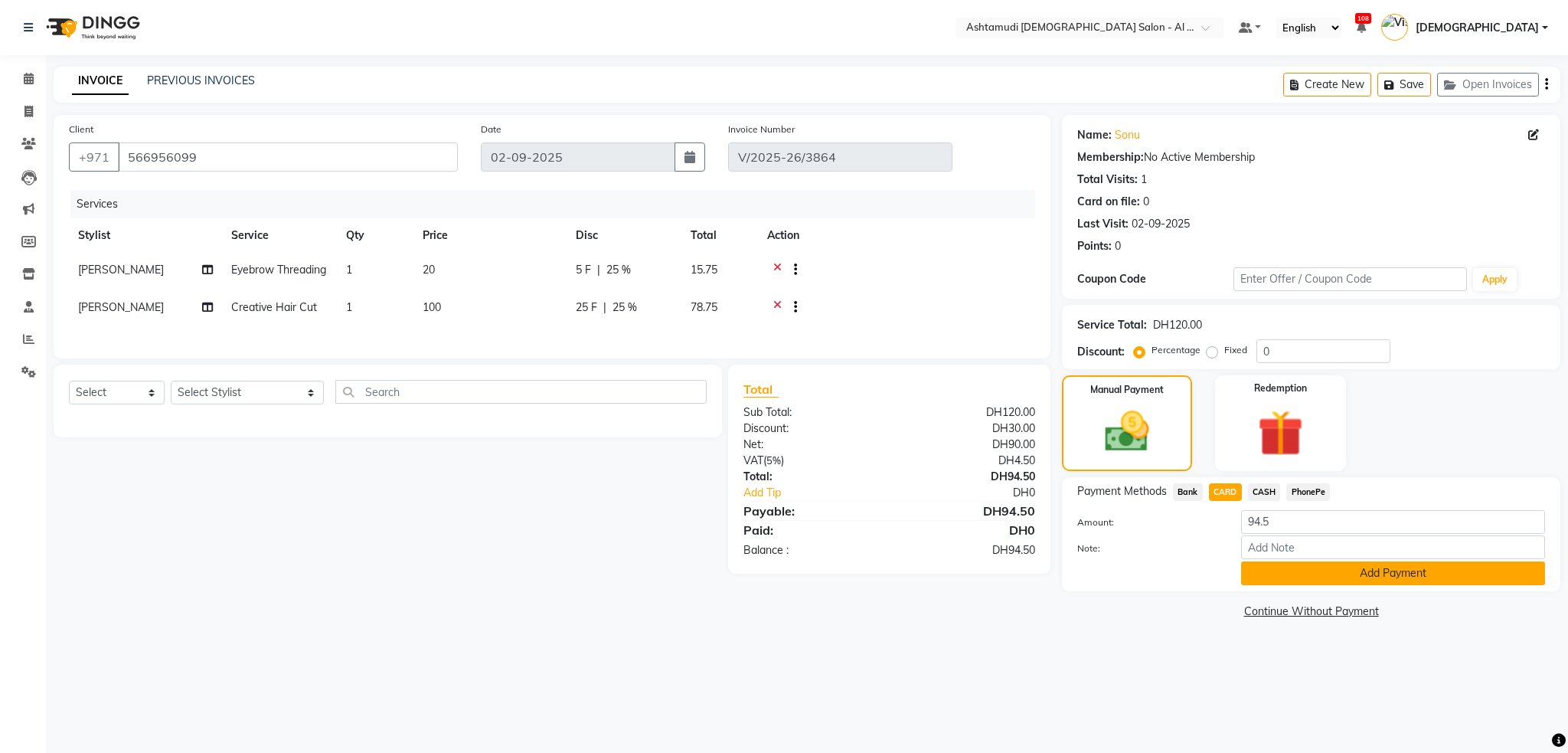
click at [1336, 576] on button "Add Payment" at bounding box center [1393, 573] width 304 height 23
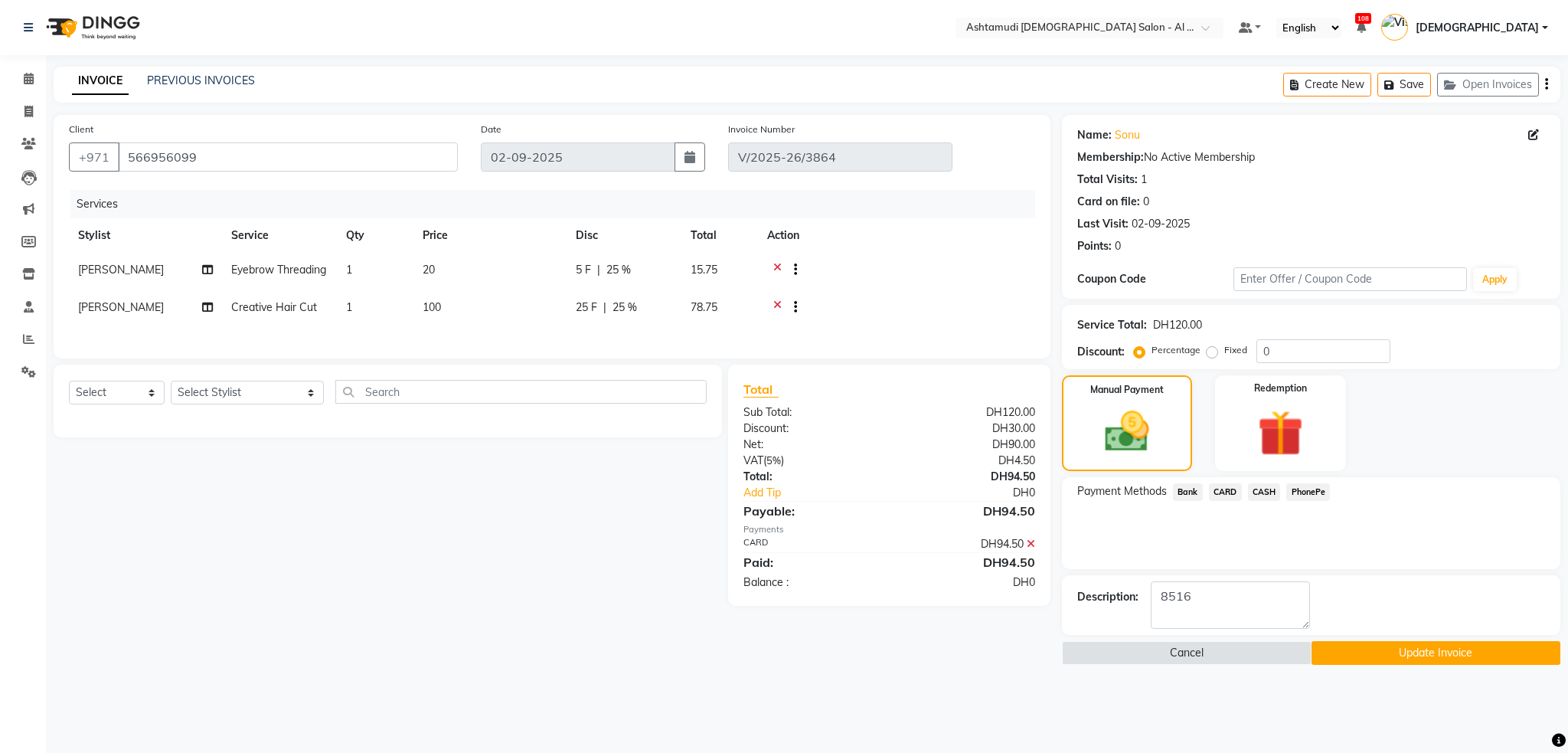
click at [1399, 659] on button "Update Invoice" at bounding box center [1436, 652] width 249 height 23
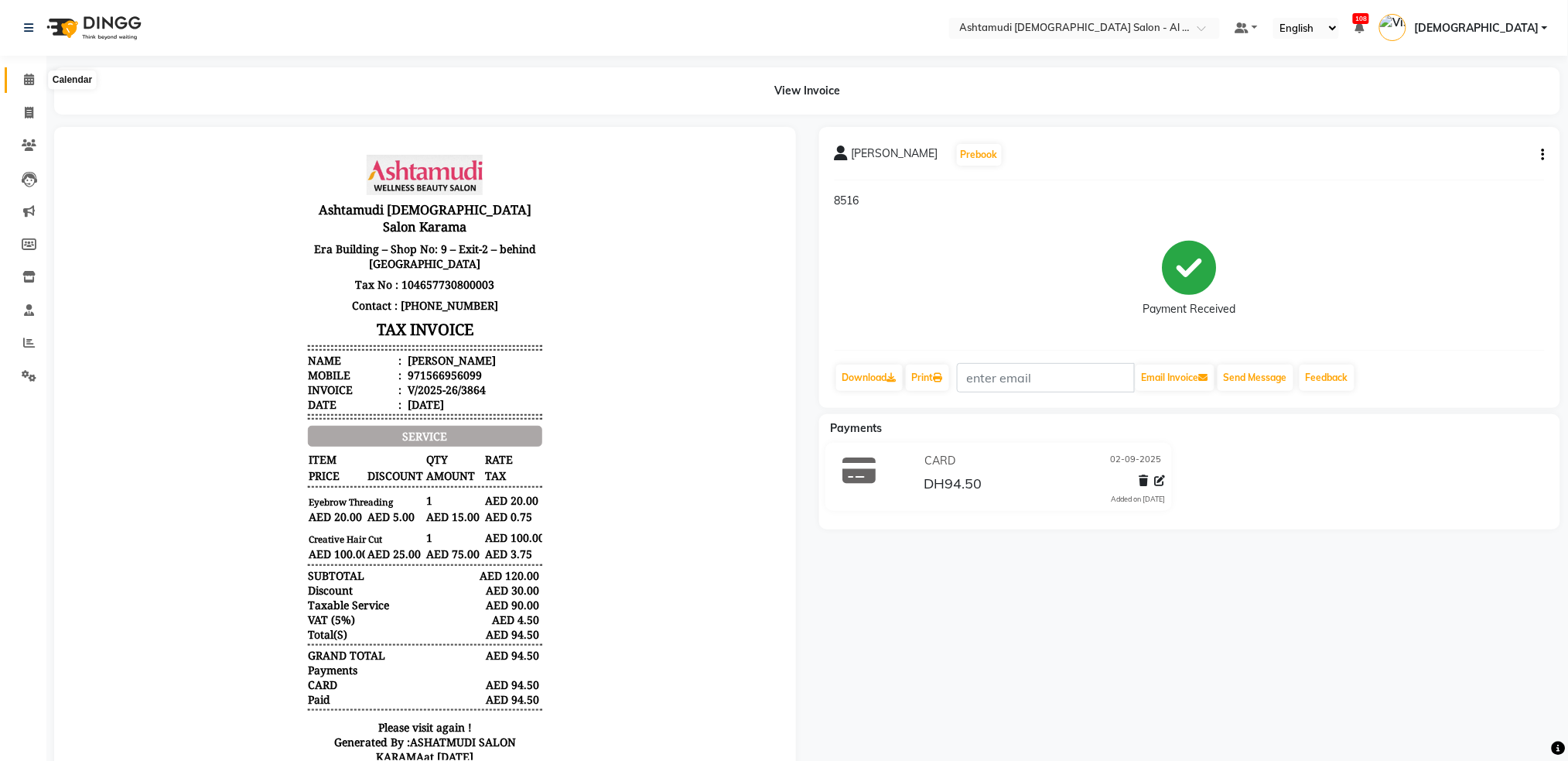
click at [25, 80] on icon at bounding box center [29, 79] width 10 height 12
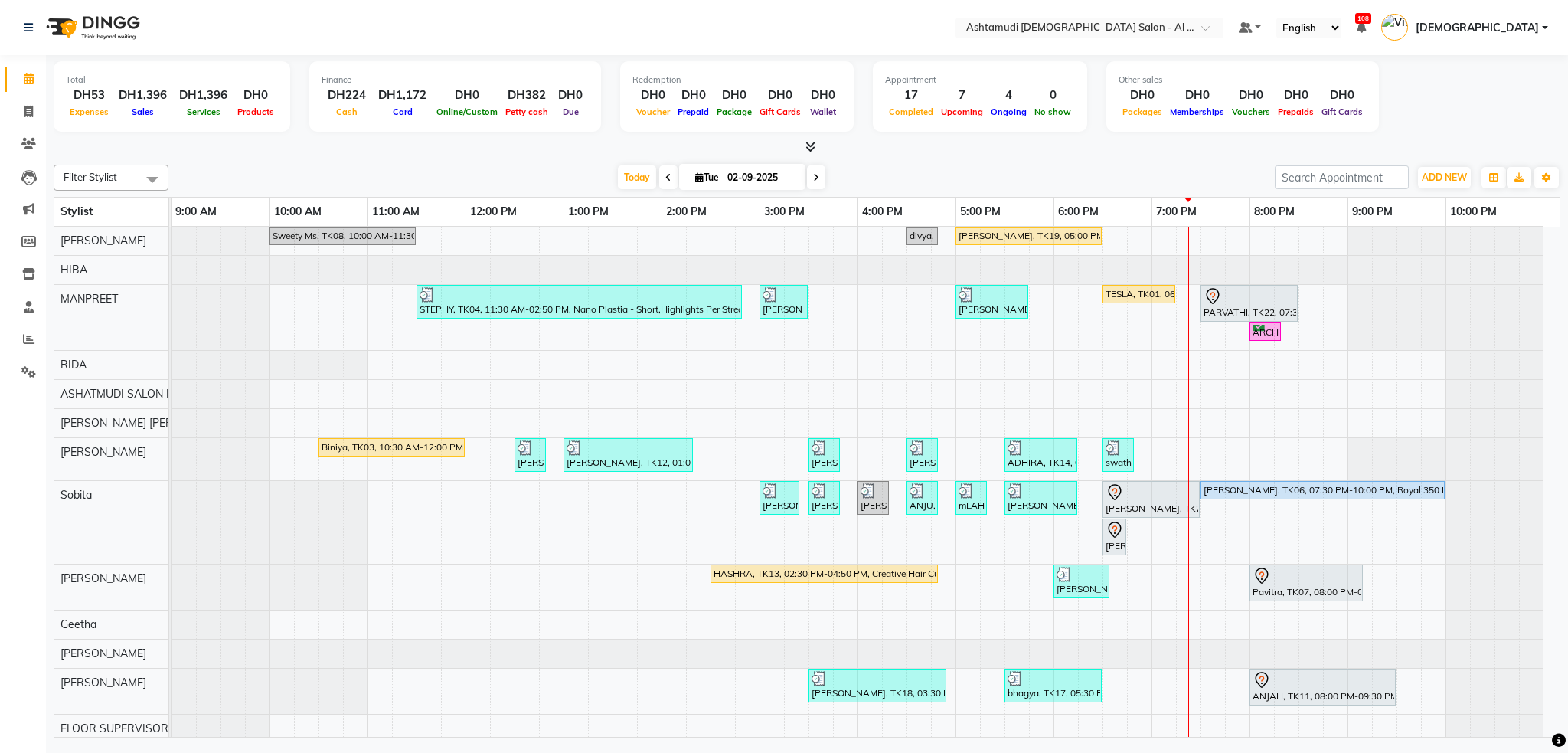
click at [98, 38] on img at bounding box center [92, 27] width 105 height 43
click at [113, 34] on img at bounding box center [92, 27] width 105 height 43
click at [18, 115] on span at bounding box center [28, 112] width 27 height 18
select select "service"
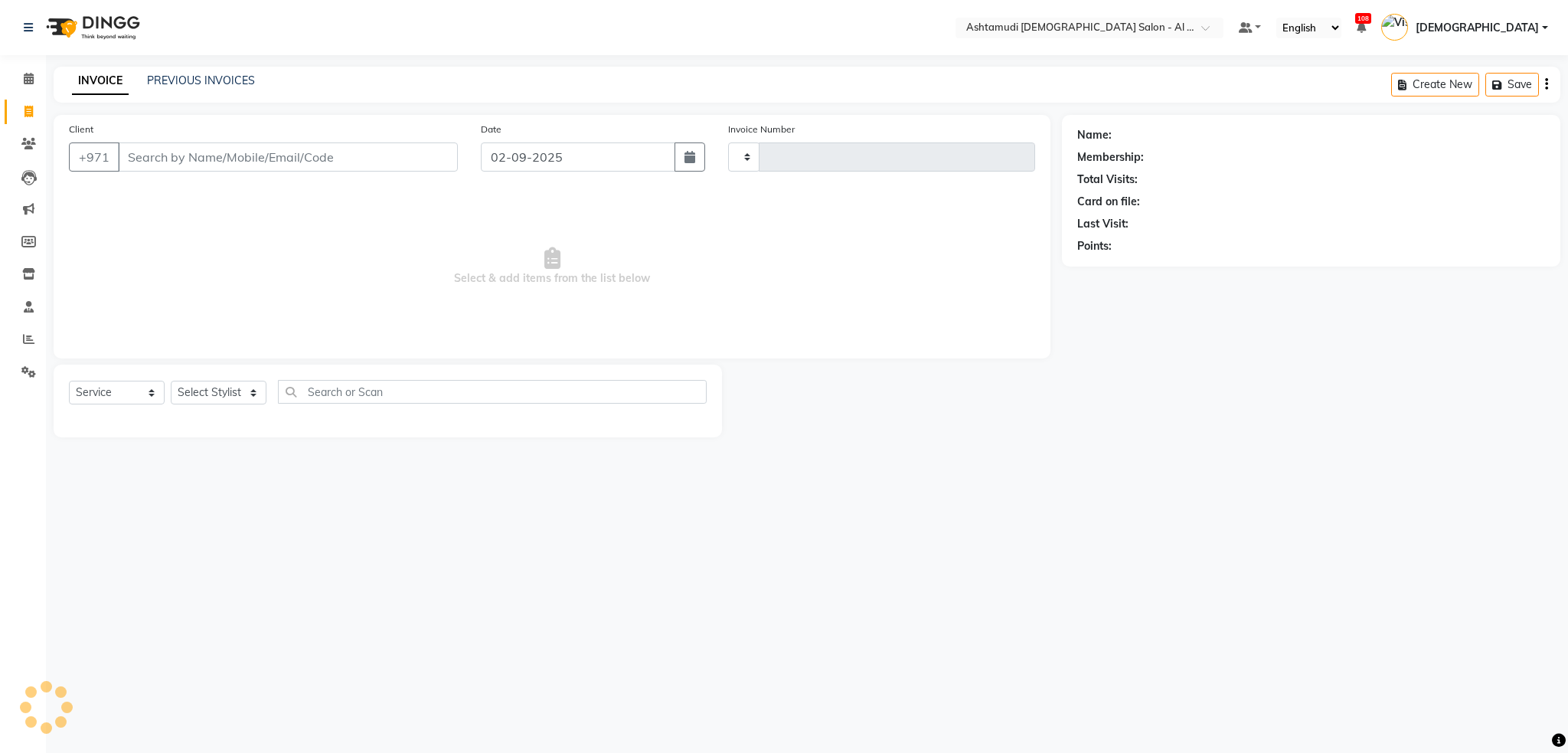
type input "3877"
select select "6647"
click at [173, 83] on link "PREVIOUS INVOICES" at bounding box center [200, 80] width 108 height 14
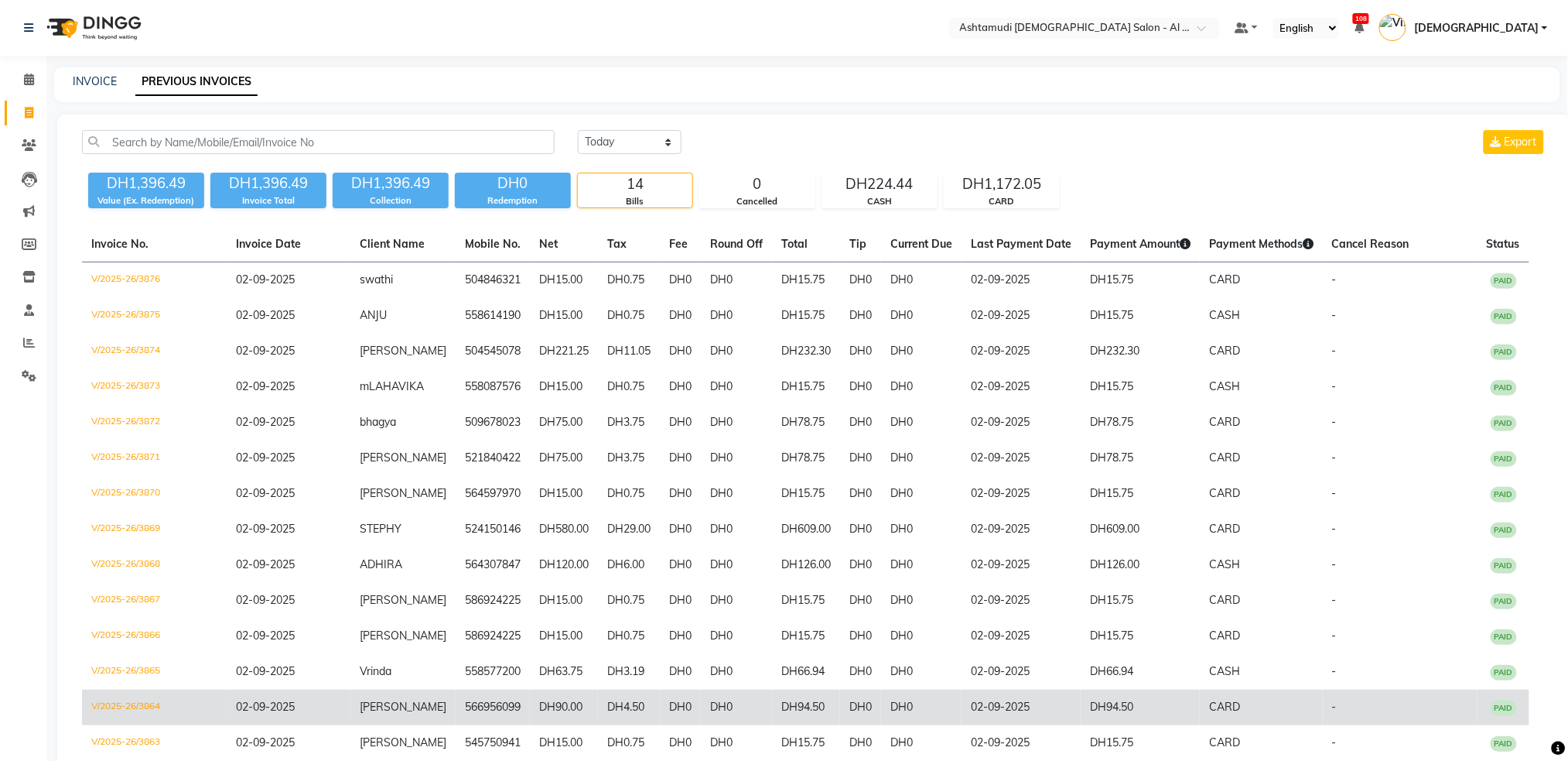
click at [153, 704] on td "V/2025-26/3864" at bounding box center [154, 707] width 145 height 35
